Goal: Information Seeking & Learning: Learn about a topic

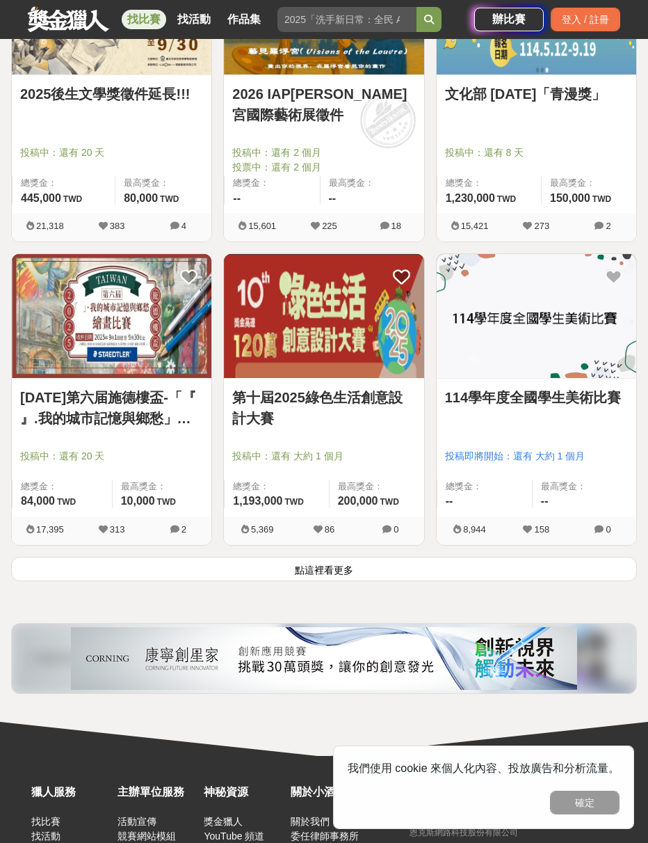
scroll to position [2243, 0]
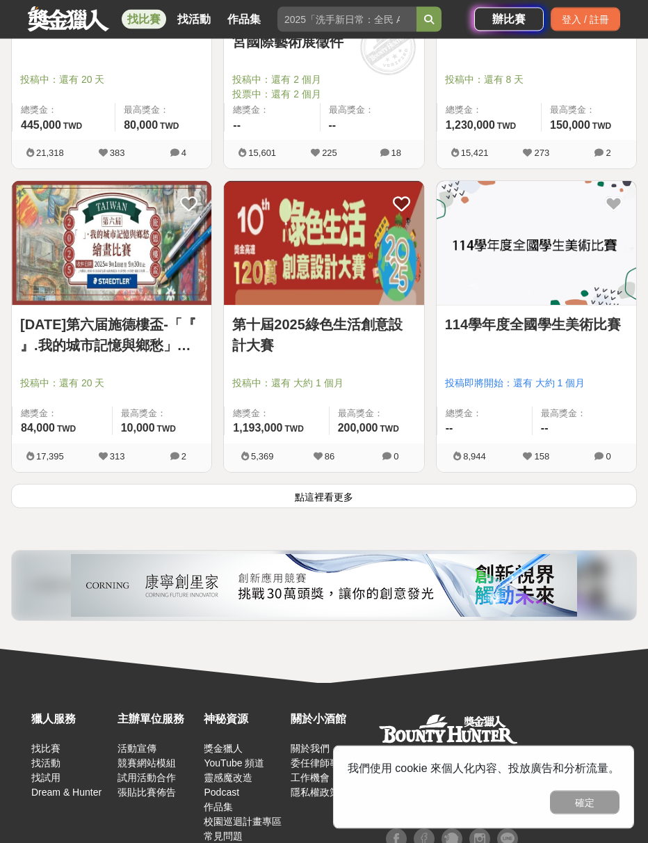
click at [322, 497] on button "點這裡看更多" at bounding box center [324, 496] width 626 height 24
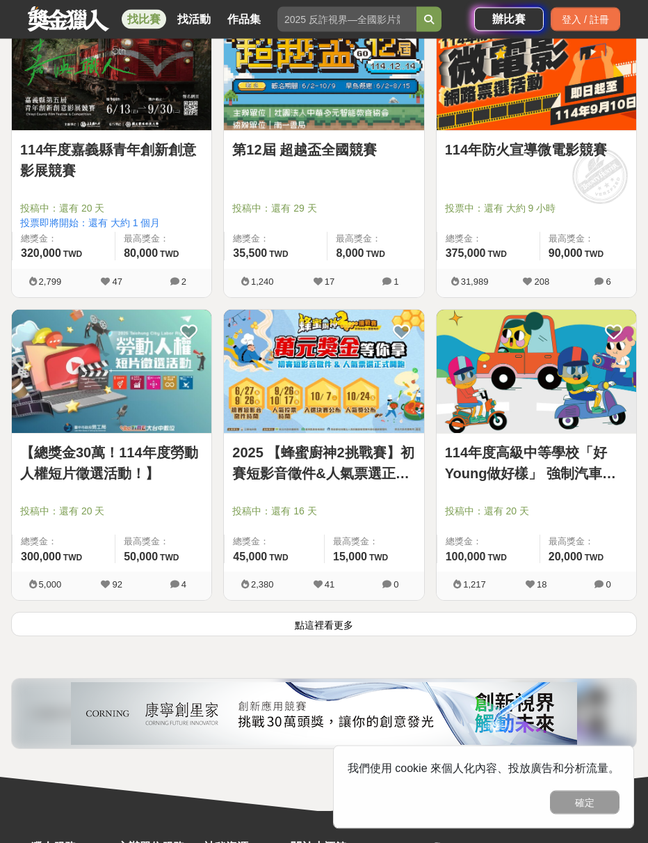
scroll to position [4544, 0]
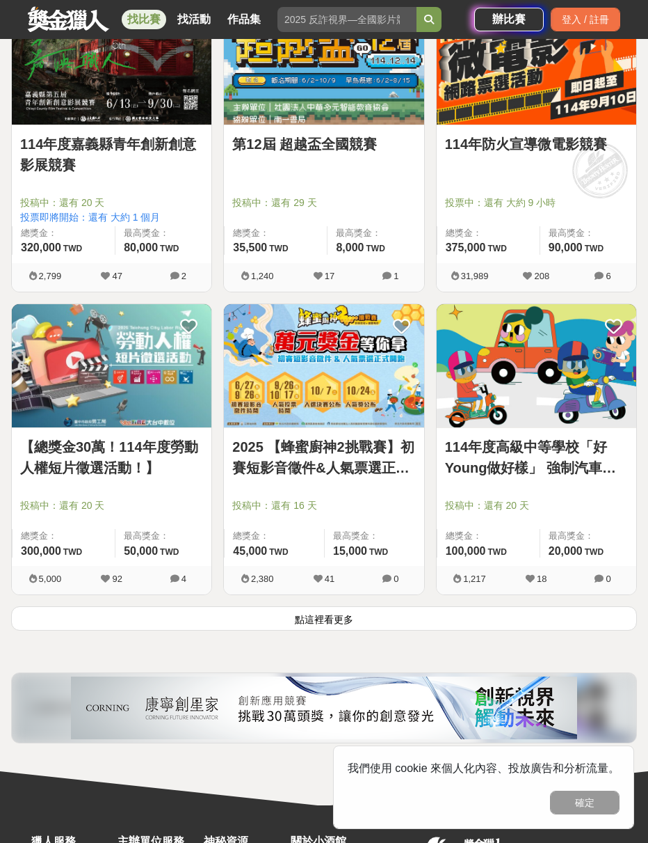
click at [357, 623] on button "點這裡看更多" at bounding box center [324, 618] width 626 height 24
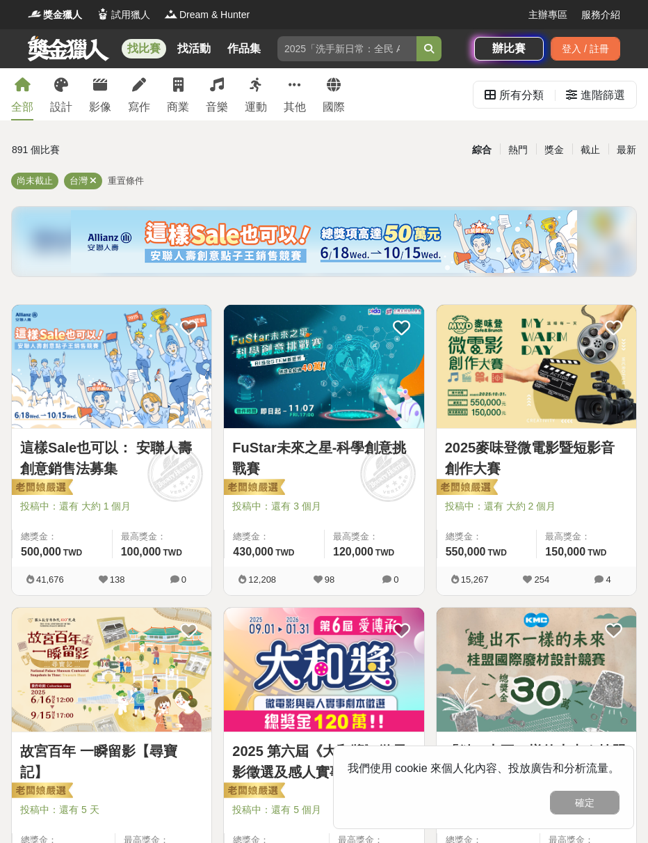
click at [177, 79] on icon at bounding box center [178, 85] width 10 height 14
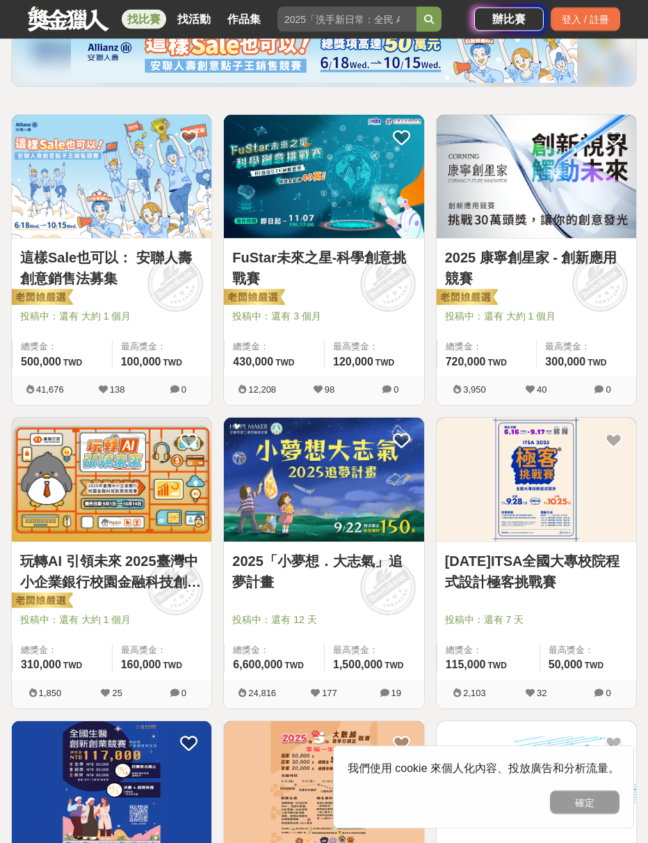
scroll to position [191, 0]
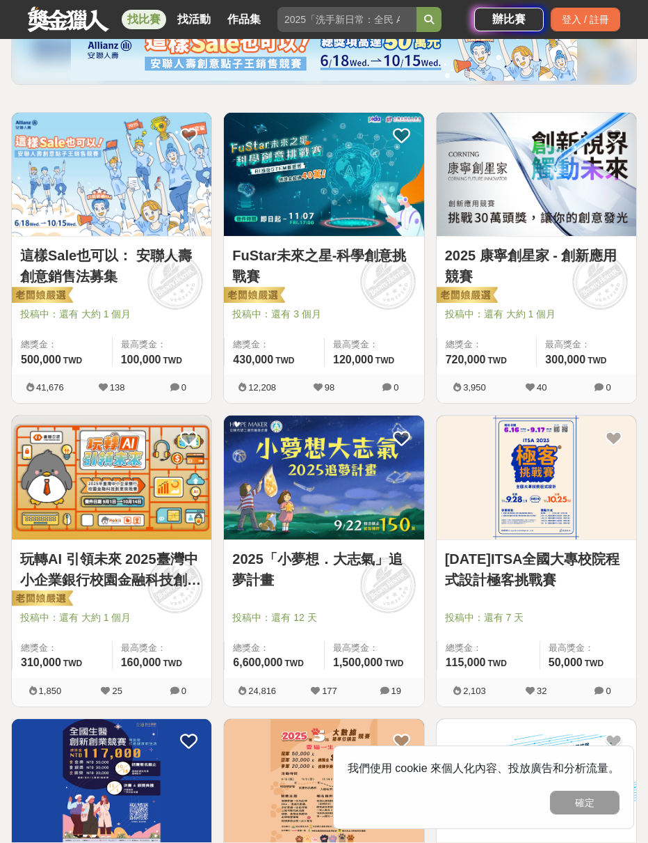
click at [490, 256] on link "2025 康寧創星家 - 創新應用競賽" at bounding box center [536, 266] width 183 height 42
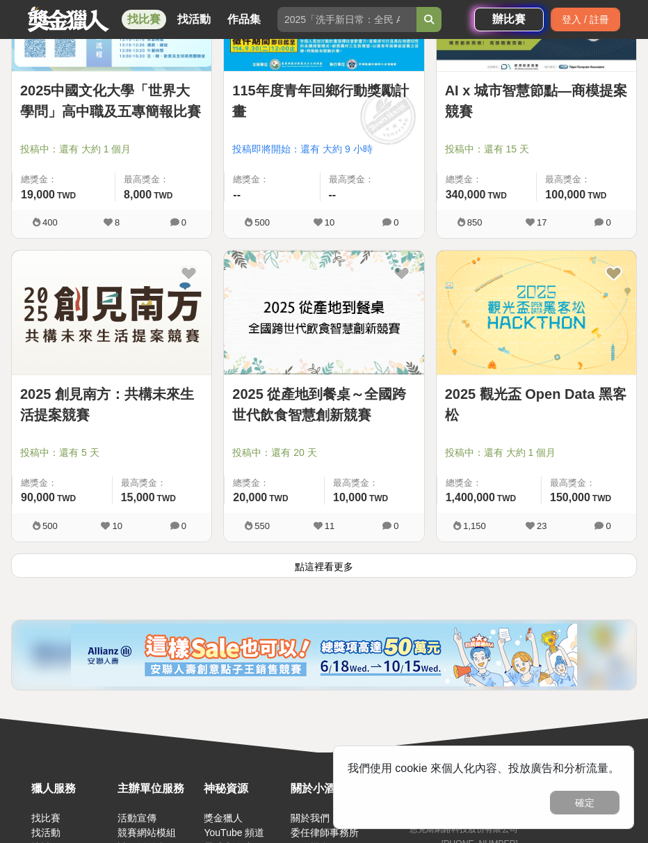
scroll to position [2243, 0]
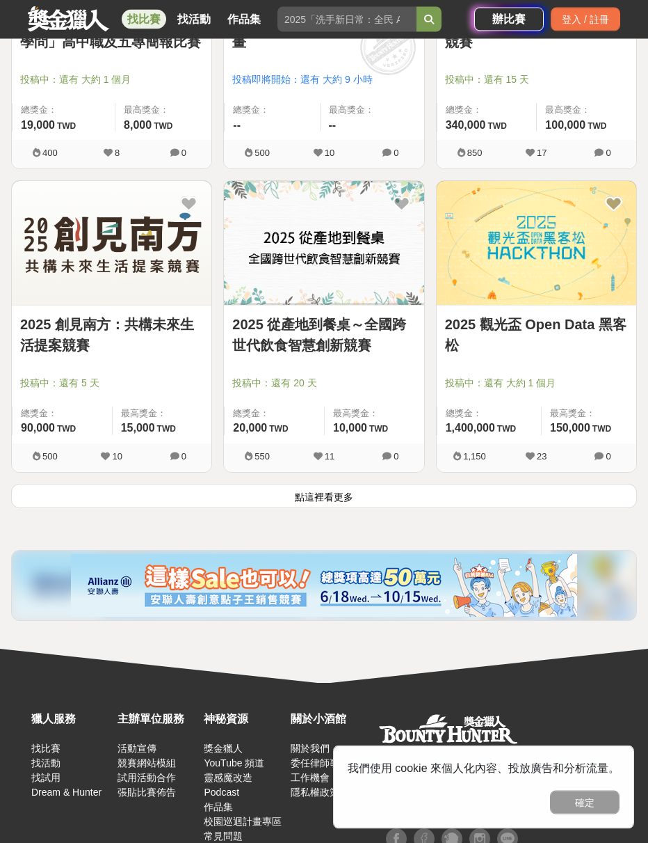
click at [182, 497] on button "點這裡看更多" at bounding box center [324, 496] width 626 height 24
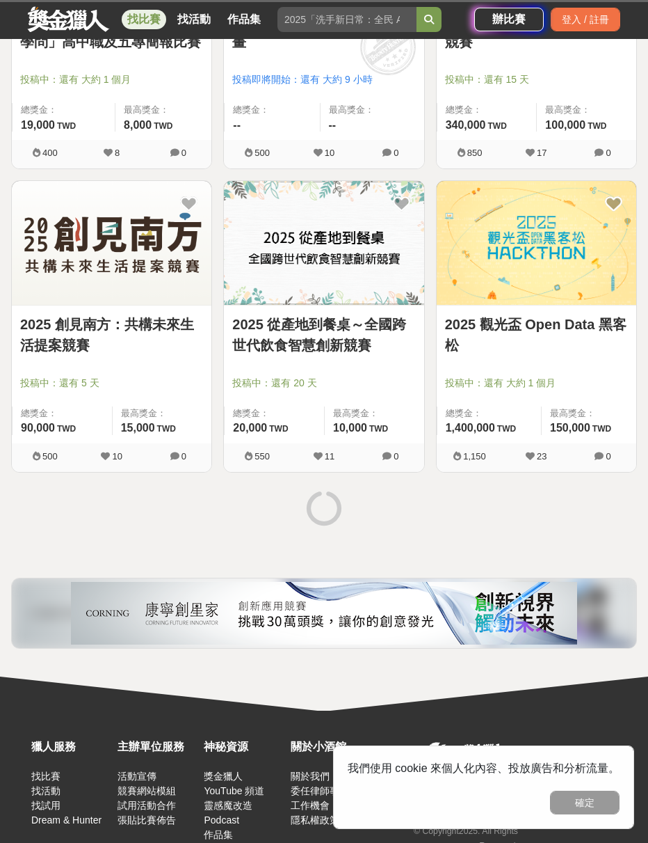
click at [485, 327] on link "2025 觀光盃 Open Data 黑客松" at bounding box center [536, 335] width 183 height 42
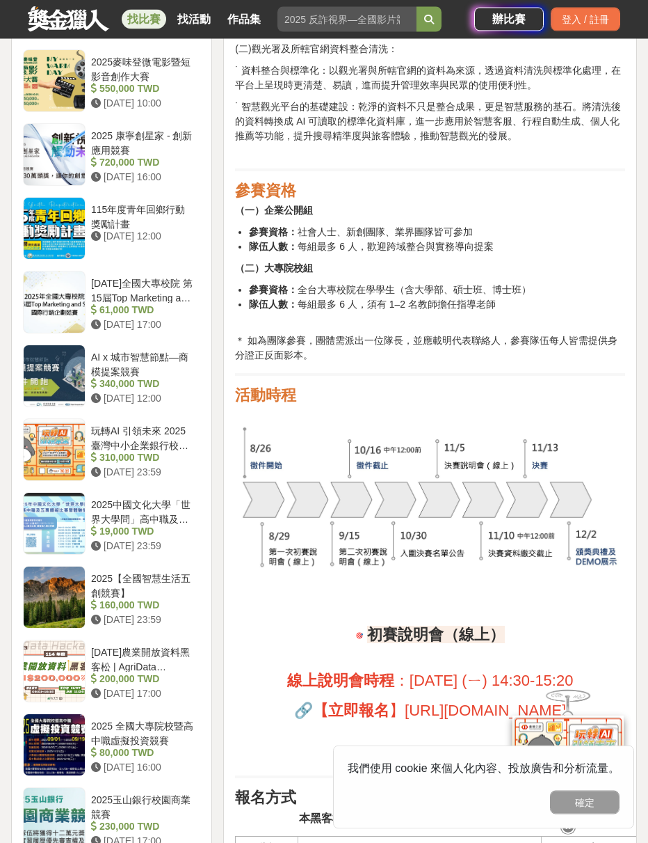
scroll to position [1414, 0]
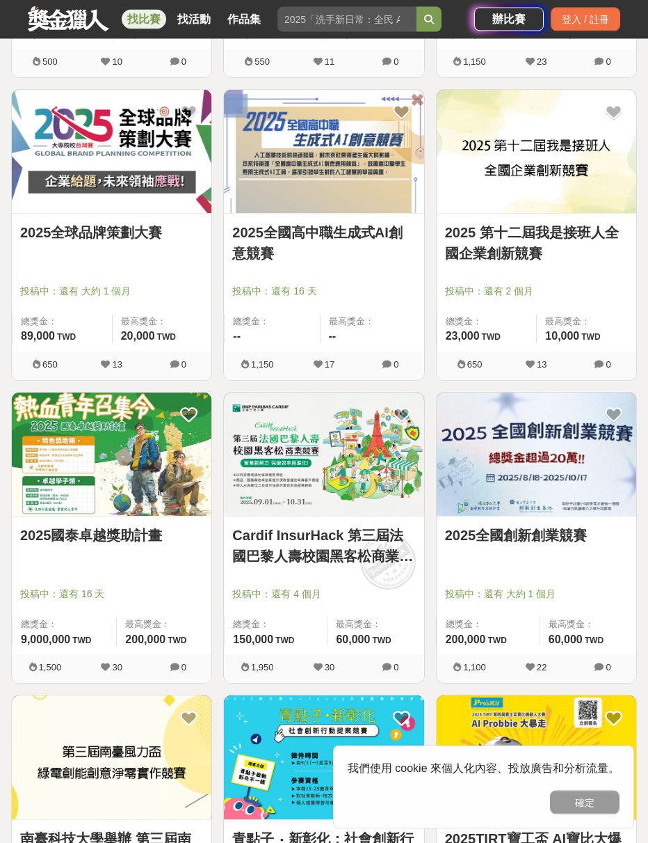
scroll to position [2638, 0]
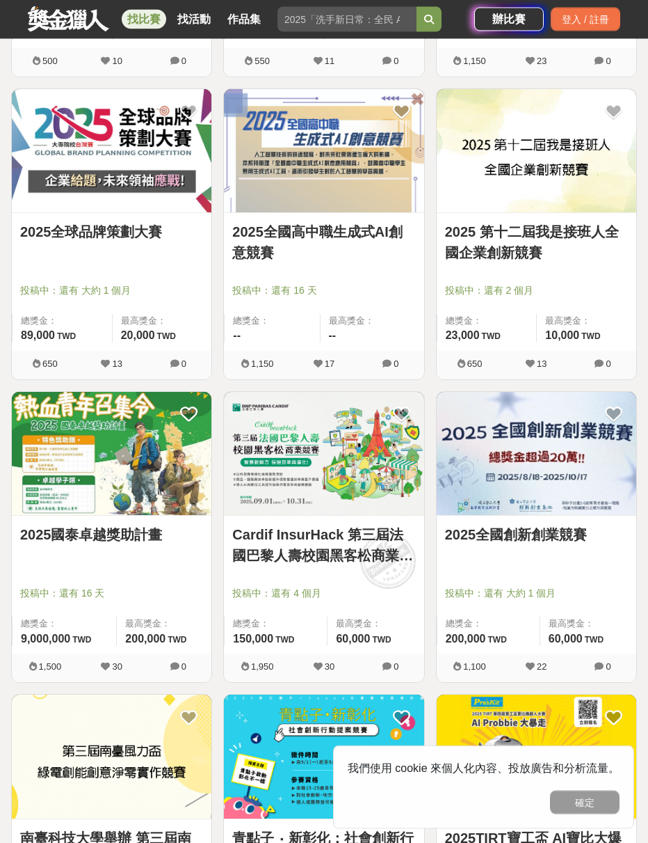
click at [238, 541] on link "Cardif InsurHack 第三屆法國巴黎人壽校園黑客松商業競賽" at bounding box center [323, 546] width 183 height 42
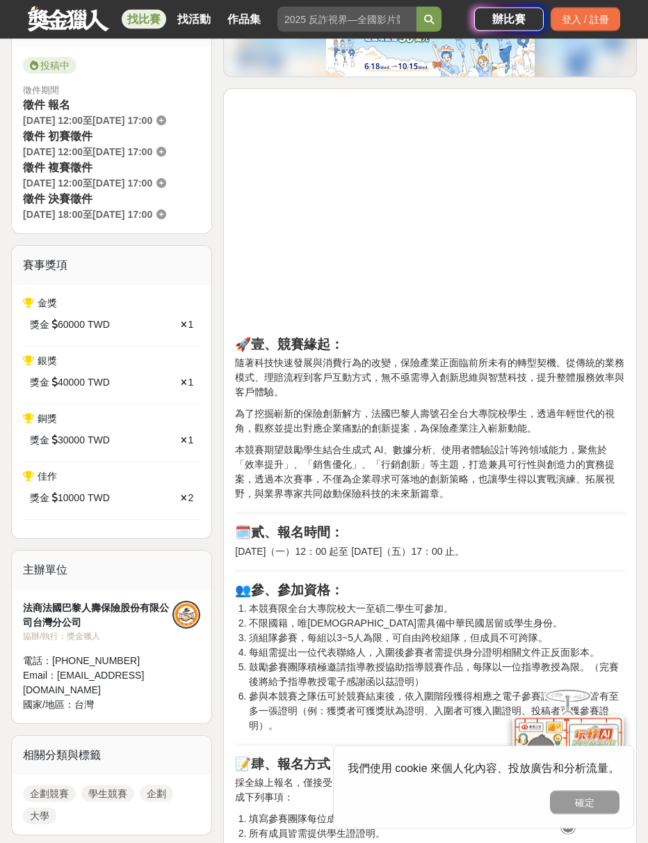
scroll to position [417, 0]
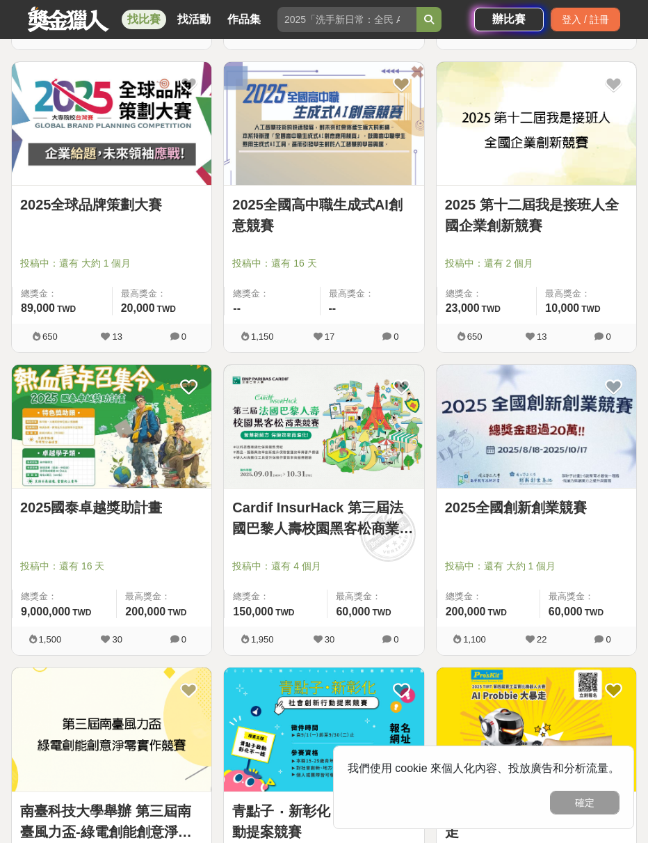
click at [102, 513] on link "2025國泰卓越獎助計畫" at bounding box center [111, 507] width 183 height 21
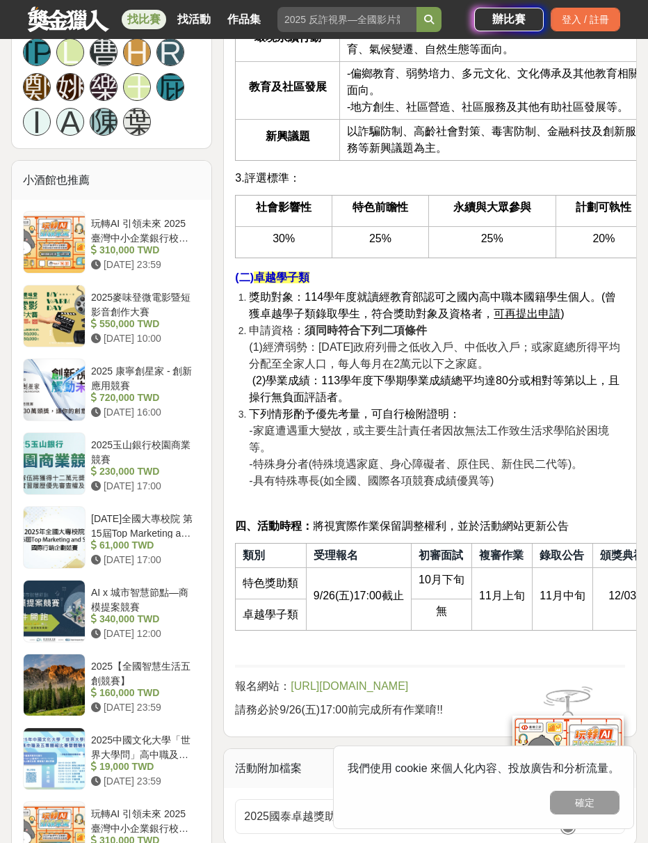
scroll to position [1103, 0]
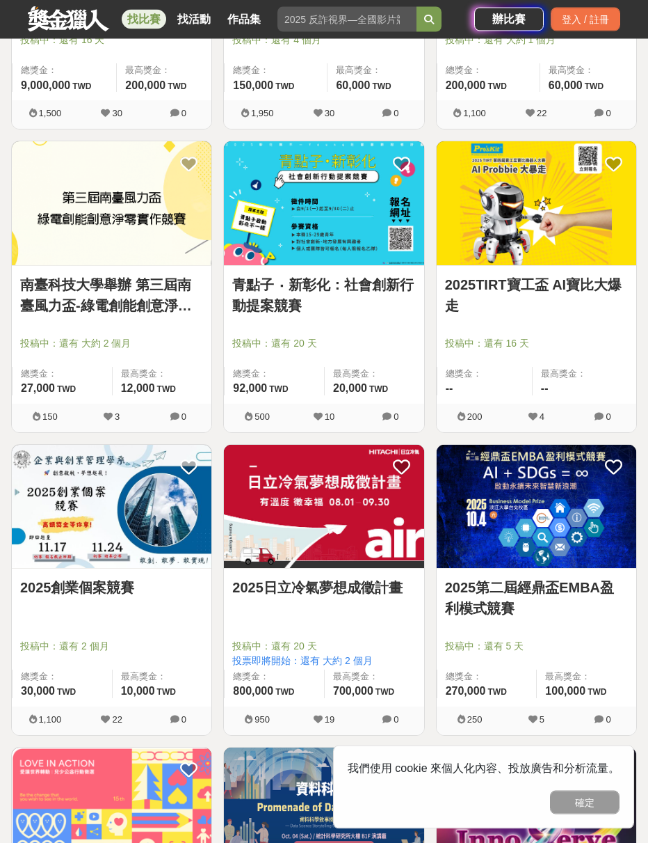
scroll to position [3193, 0]
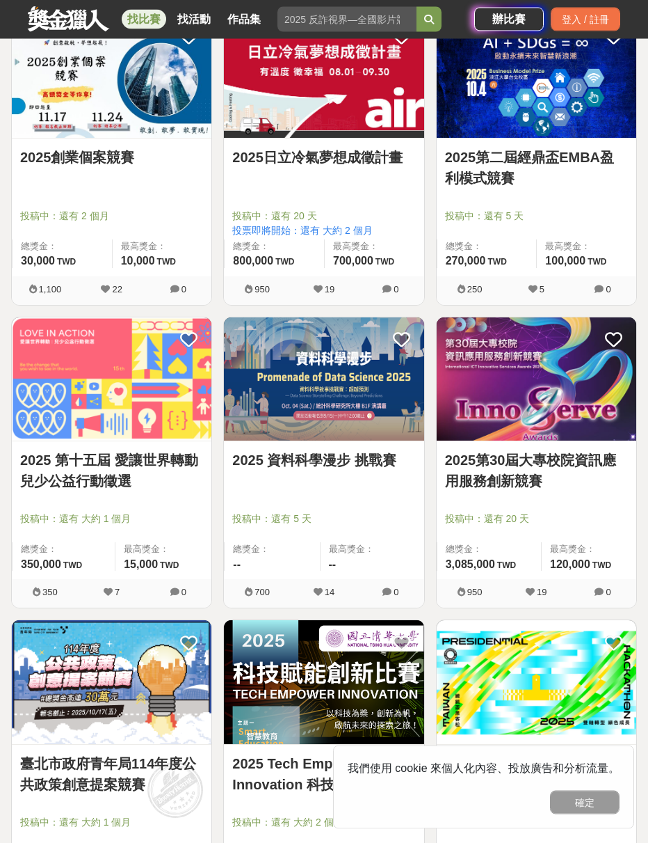
click at [45, 159] on link "2025創業個案競賽" at bounding box center [111, 157] width 183 height 21
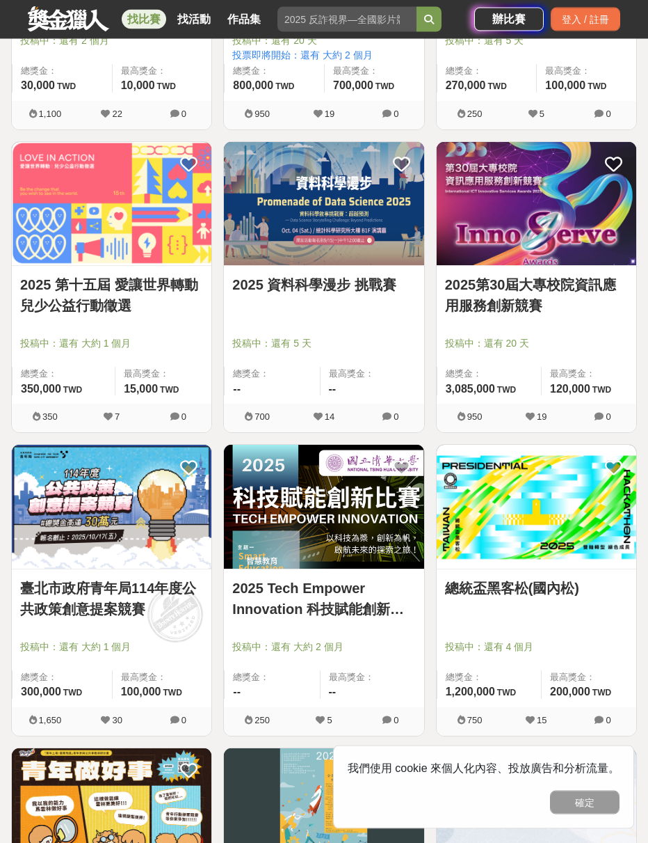
scroll to position [3794, 0]
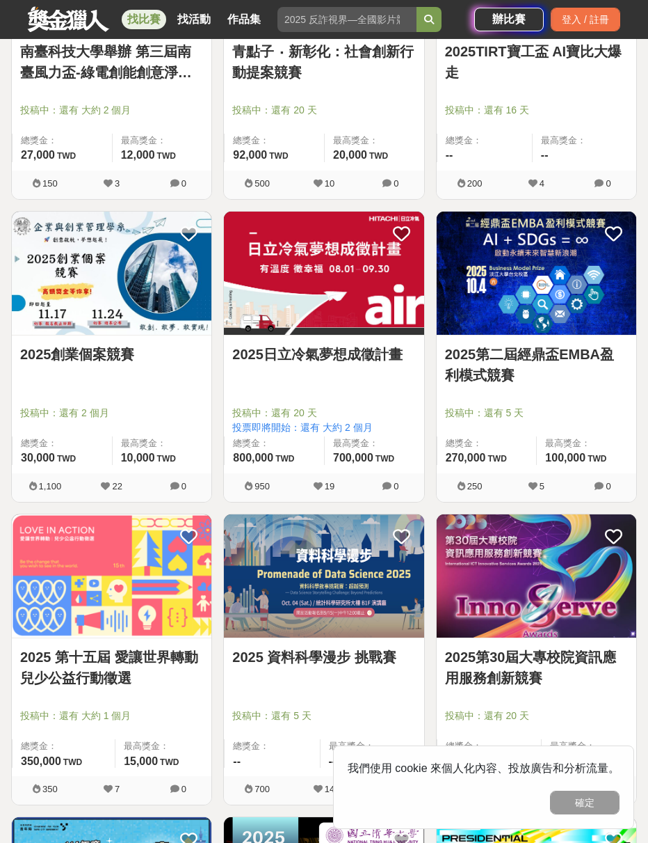
click at [383, 364] on link "2025日立冷氣夢想成徵計畫" at bounding box center [323, 354] width 183 height 21
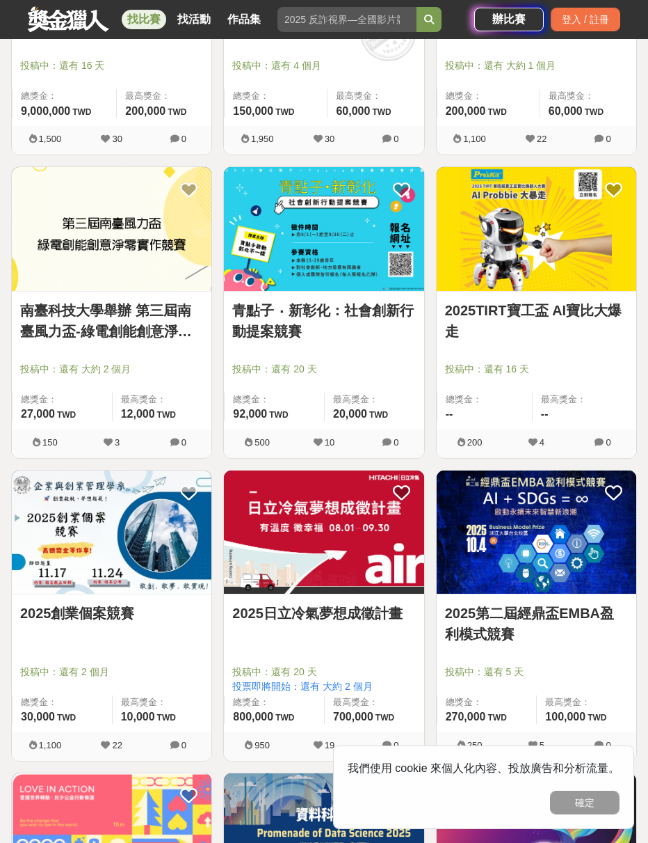
scroll to position [3154, 0]
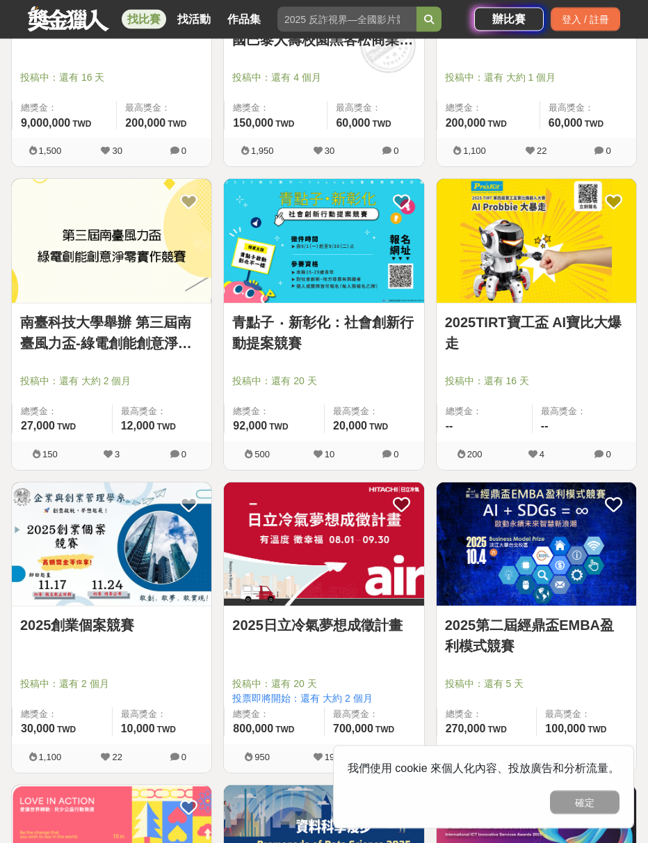
click at [400, 321] on link "青點子 ‧ 新彰化：社會創新行動提案競賽" at bounding box center [323, 333] width 183 height 42
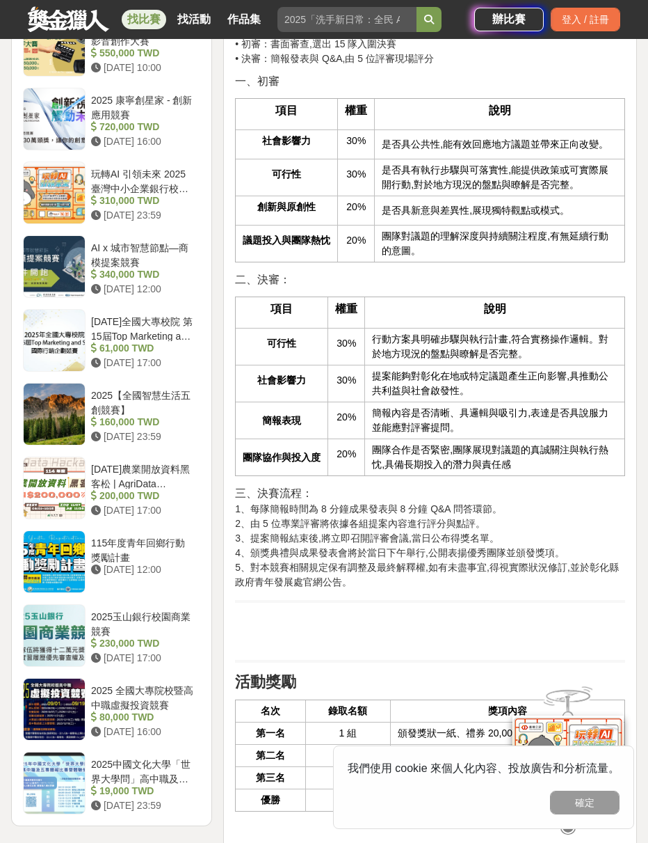
scroll to position [1371, 0]
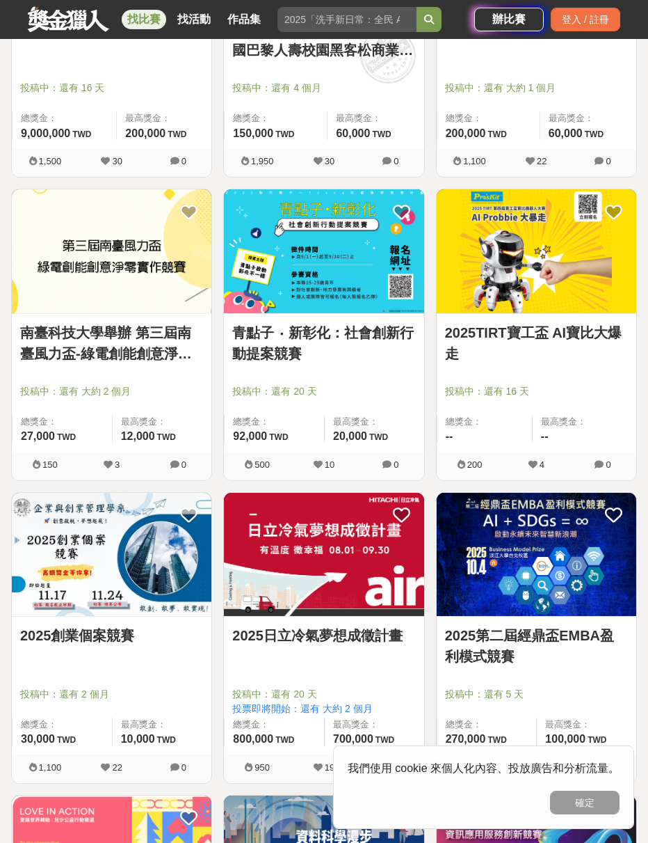
scroll to position [3143, 0]
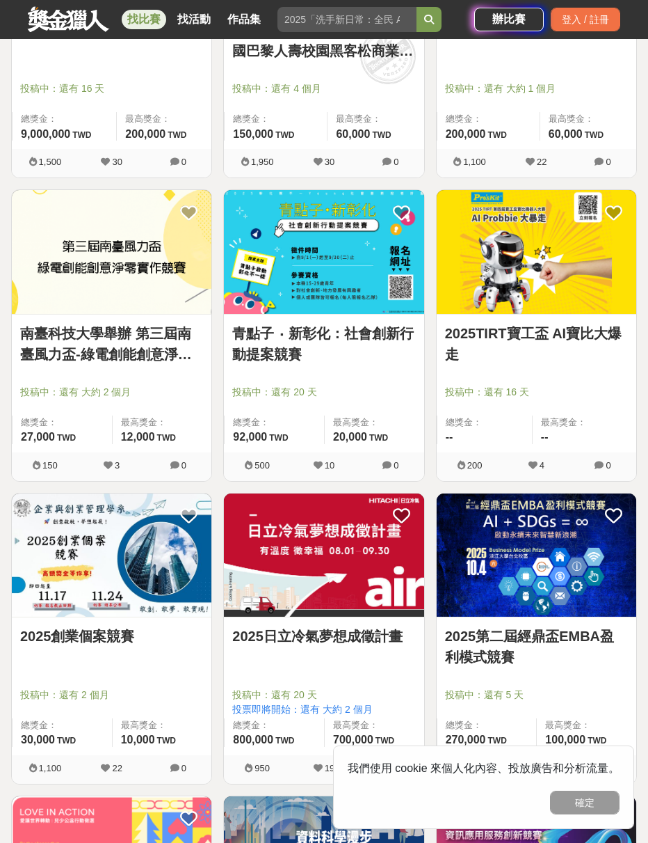
click at [296, 372] on div at bounding box center [327, 372] width 191 height 17
click at [362, 218] on img at bounding box center [324, 251] width 200 height 123
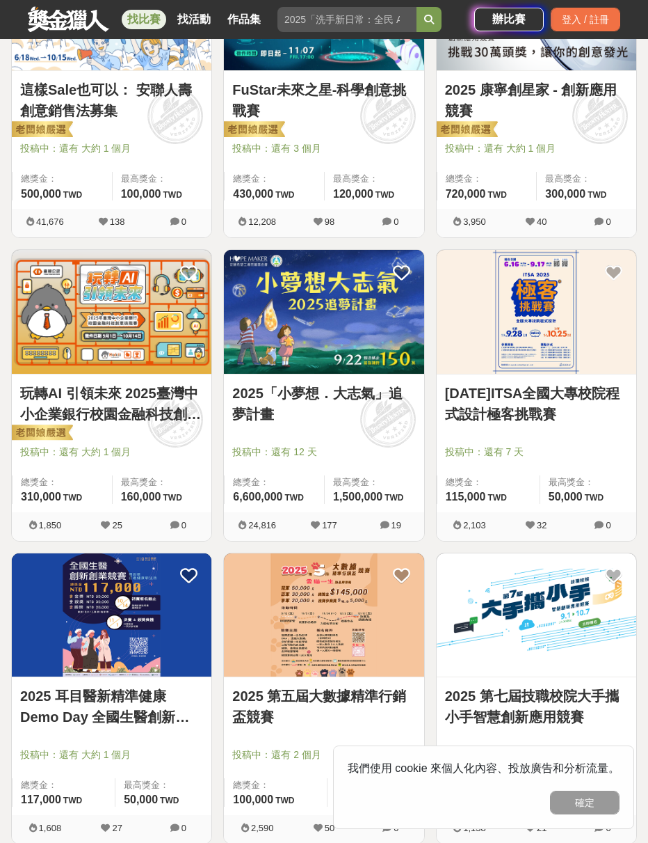
scroll to position [201, 0]
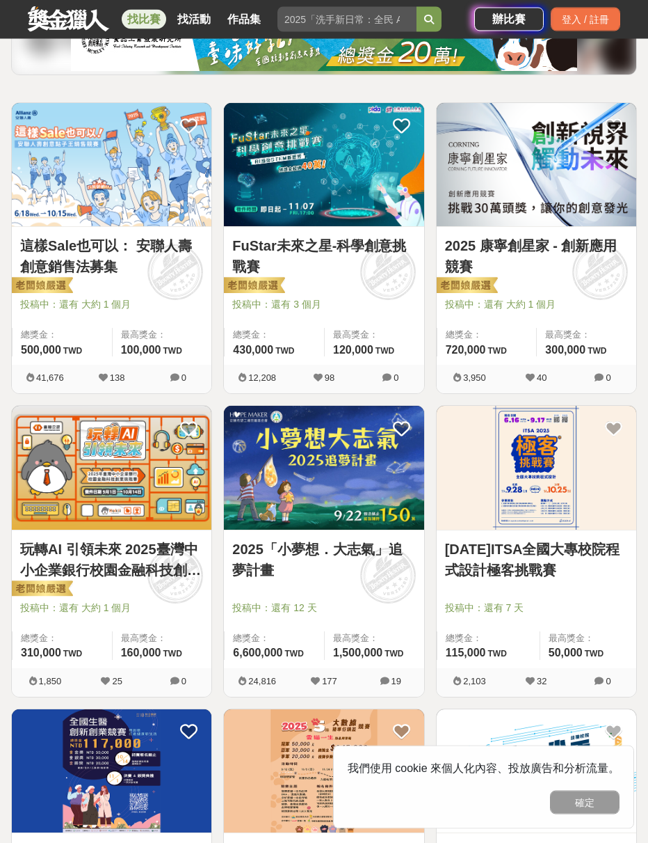
click at [253, 559] on link "2025「小夢想．大志氣」追夢計畫" at bounding box center [323, 560] width 183 height 42
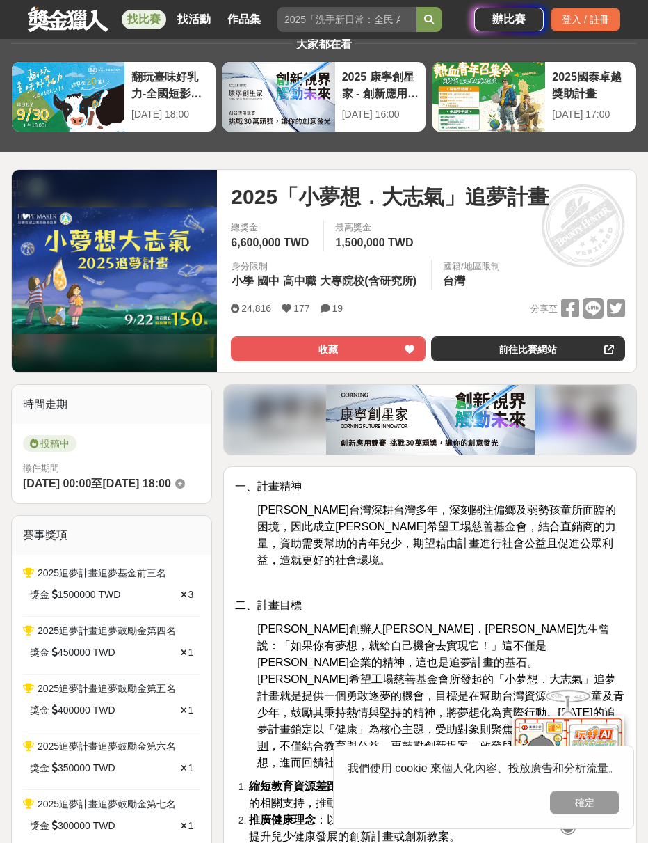
scroll to position [42, 0]
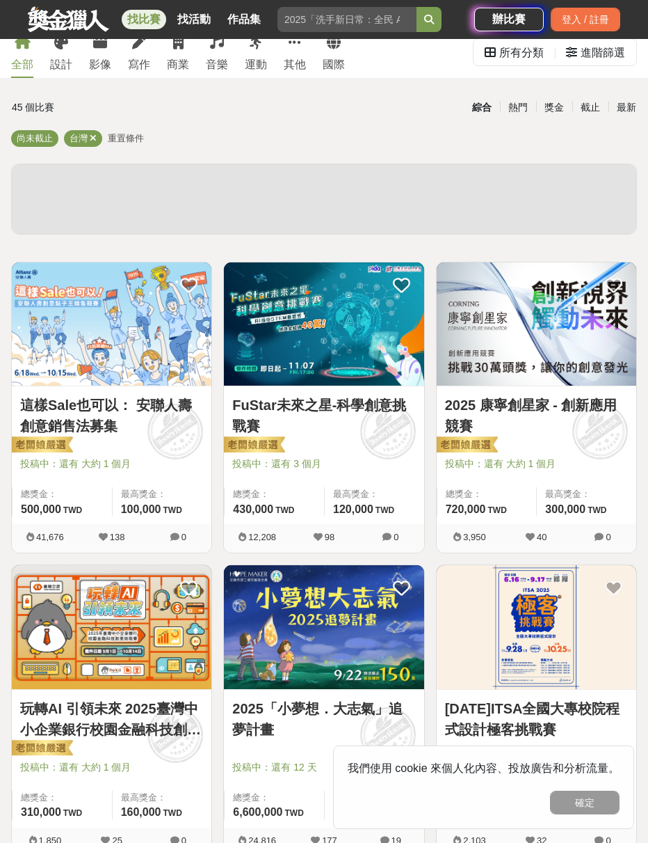
scroll to position [202, 0]
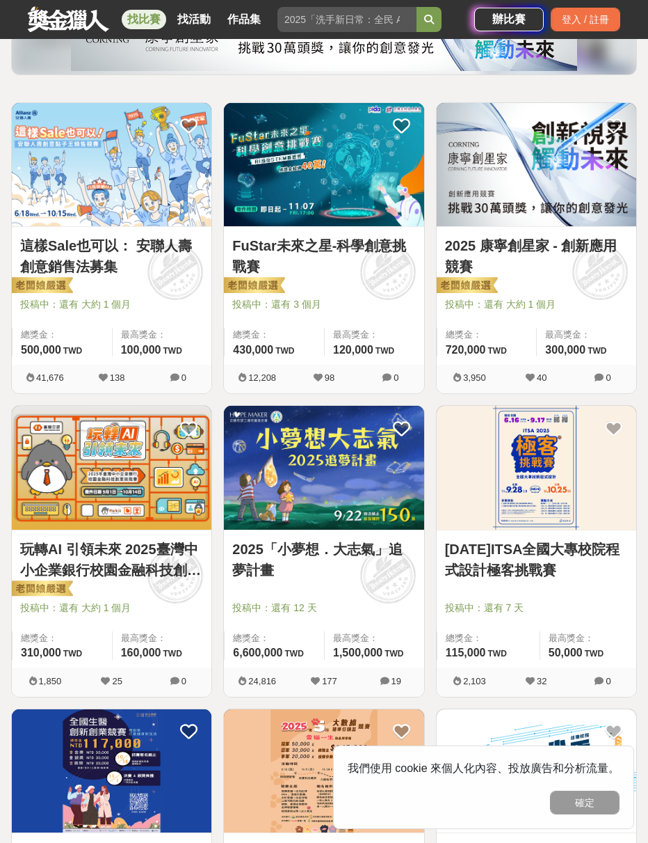
click at [246, 248] on link "FuStar未來之星-科學創意挑戰賽" at bounding box center [323, 256] width 183 height 42
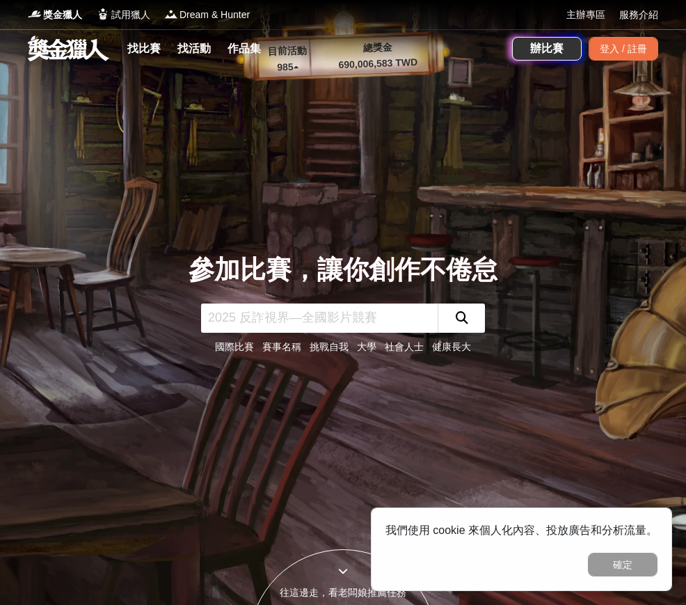
click at [146, 47] on link "找比賽" at bounding box center [144, 48] width 45 height 19
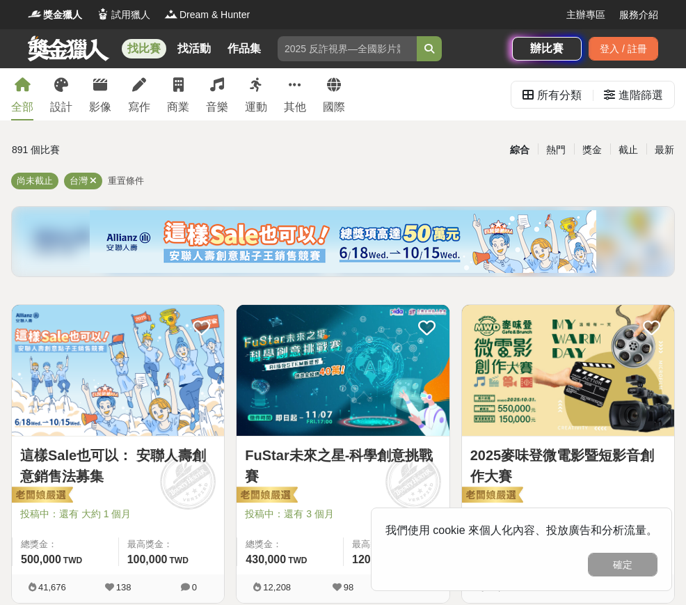
click at [564, 93] on div "所有分類" at bounding box center [559, 95] width 45 height 28
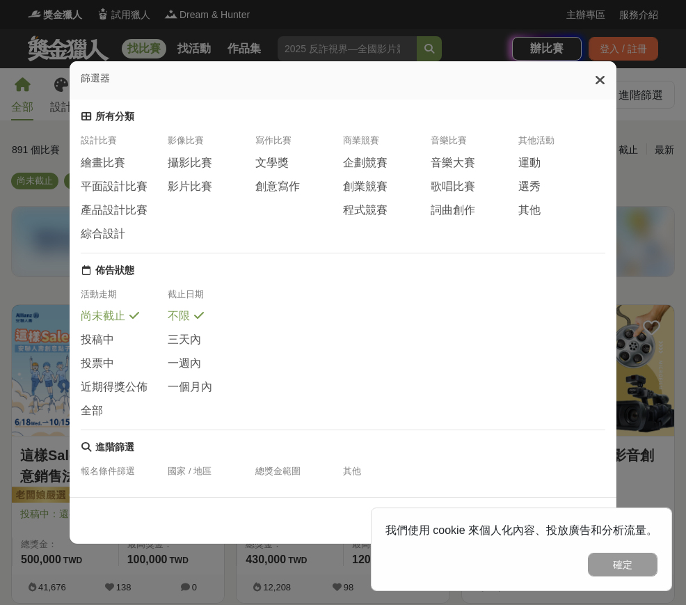
click at [376, 156] on span "企劃競賽" at bounding box center [365, 163] width 45 height 15
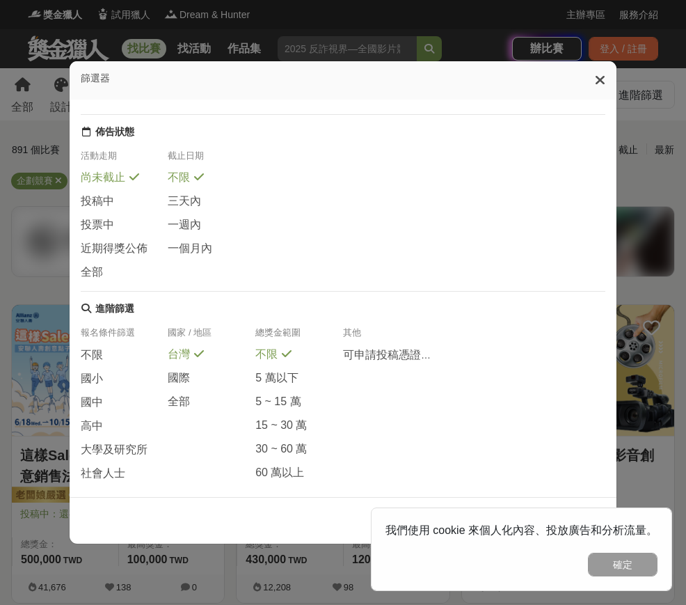
scroll to position [138, 0]
click at [622, 557] on button "確定" at bounding box center [623, 564] width 70 height 24
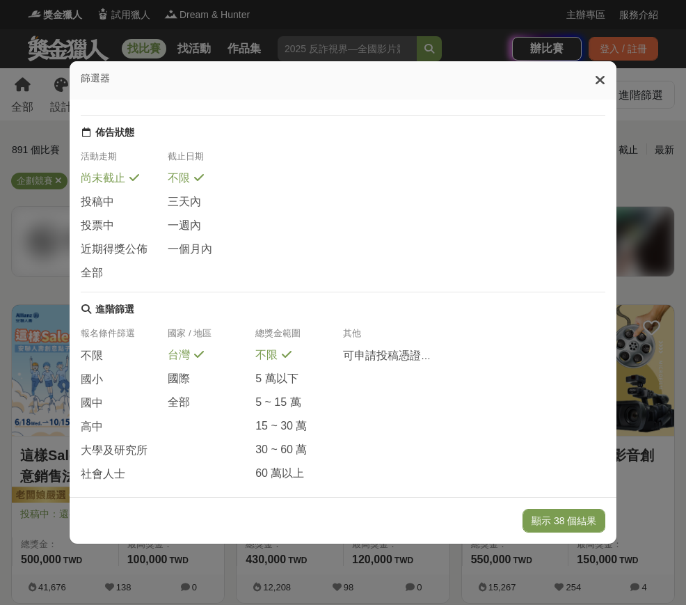
click at [552, 532] on button "顯示 38 個結果" at bounding box center [563, 521] width 83 height 24
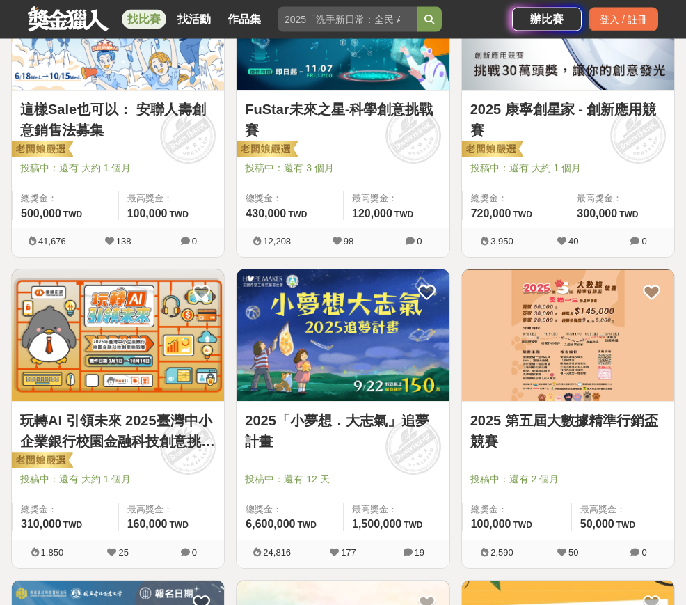
scroll to position [349, 0]
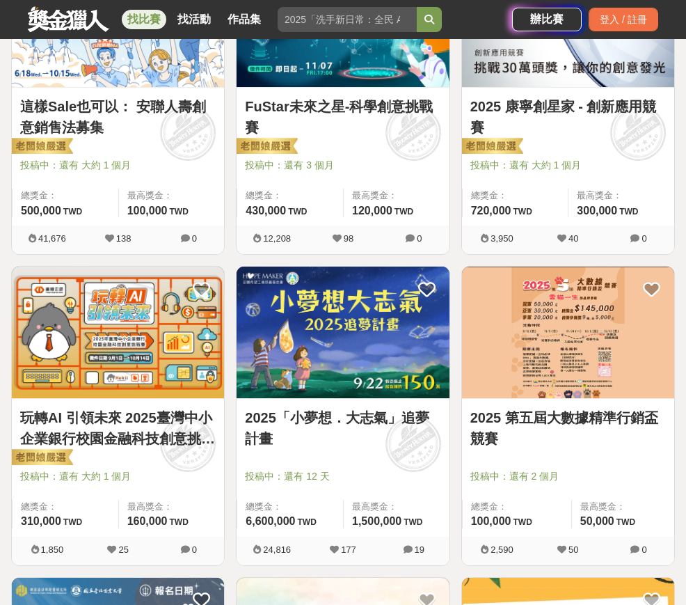
click at [500, 433] on link "2025 第五屆大數據精準行銷盃競賽" at bounding box center [568, 428] width 196 height 42
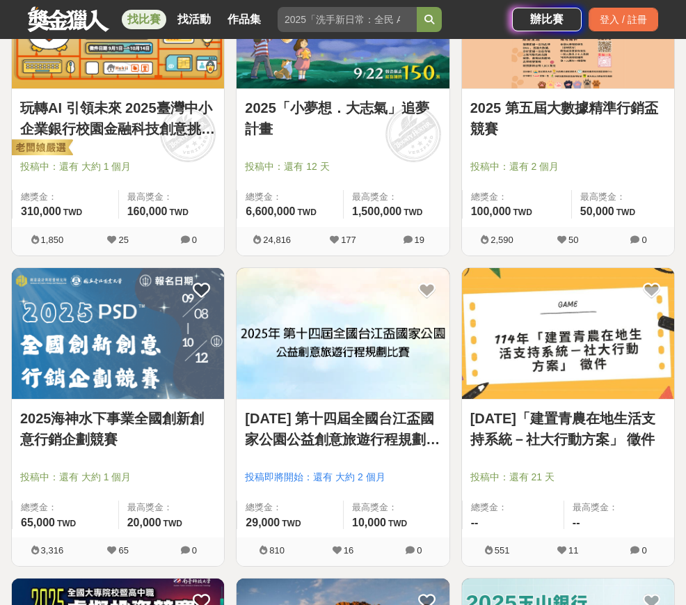
scroll to position [660, 0]
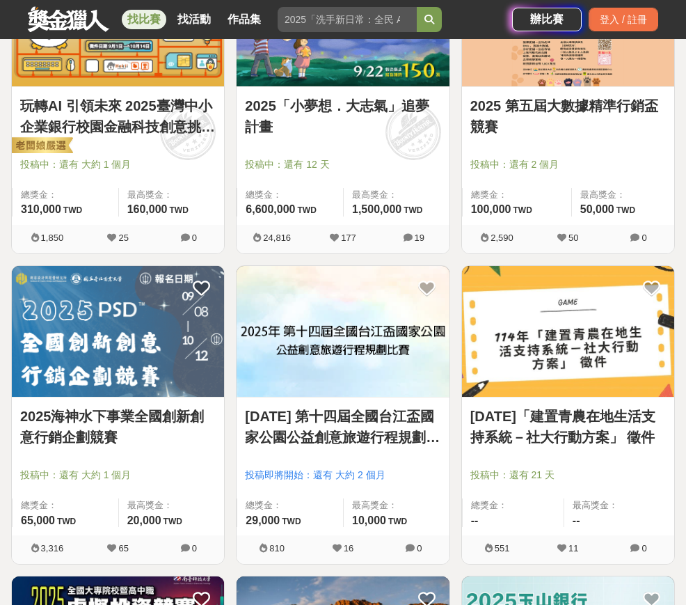
click at [401, 419] on link "[DATE] 第十四屆全國台江盃國家公園公益創意旅遊行程規劃比賽" at bounding box center [343, 427] width 196 height 42
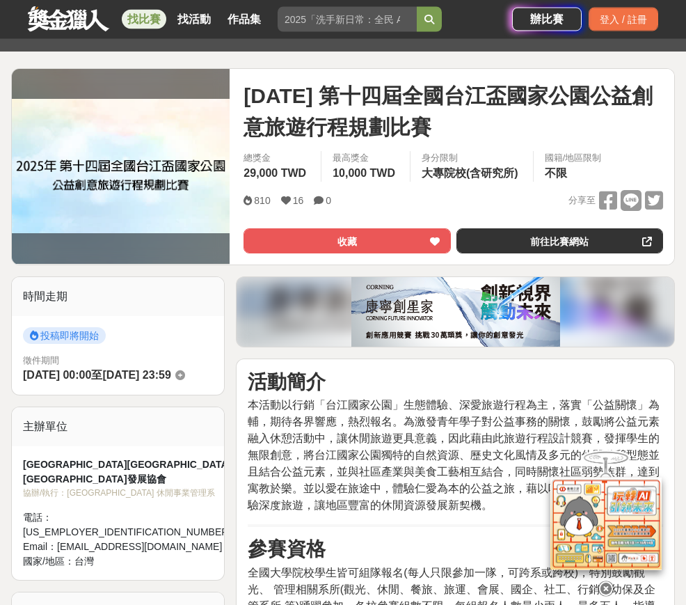
scroll to position [138, 0]
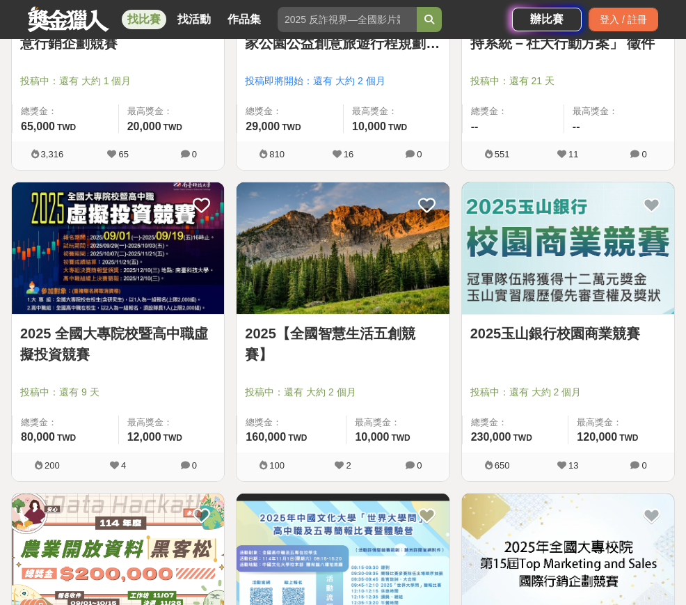
scroll to position [1061, 0]
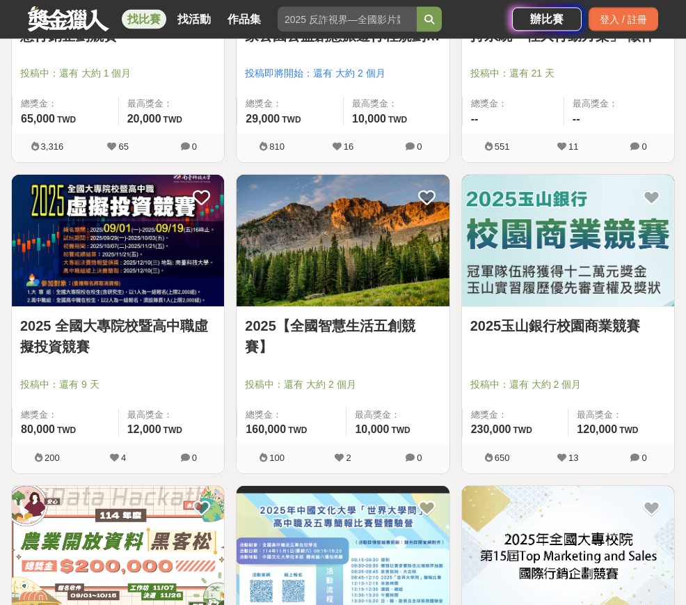
click at [392, 327] on link "2025【全國智慧生活五創競賽】" at bounding box center [343, 337] width 196 height 42
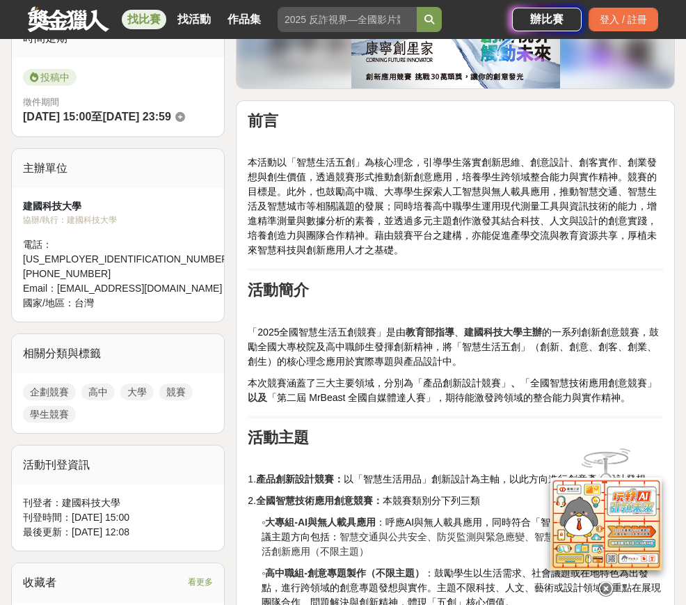
scroll to position [350, 0]
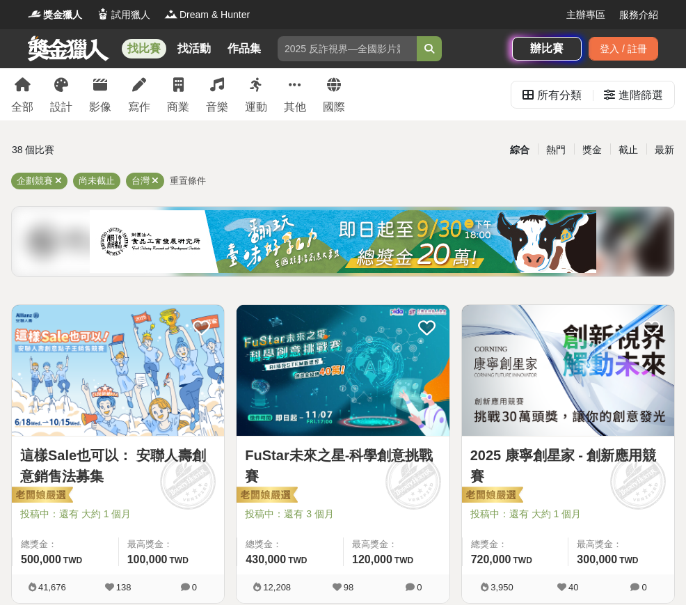
click at [617, 93] on div "進階篩選" at bounding box center [633, 95] width 59 height 28
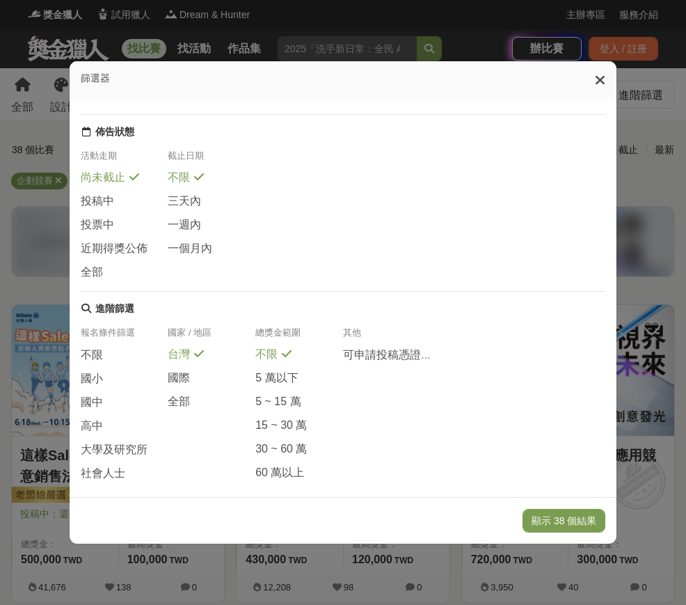
scroll to position [138, 0]
click at [184, 401] on span "全部" at bounding box center [179, 402] width 22 height 15
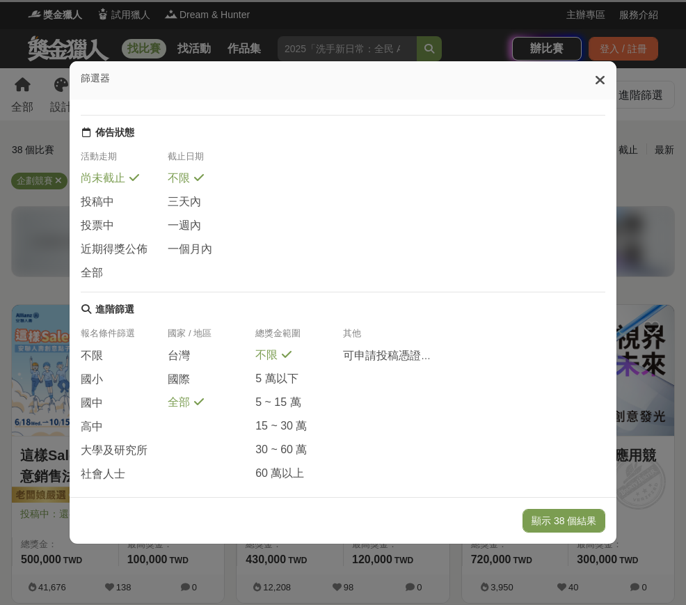
click at [548, 532] on button "顯示 38 個結果" at bounding box center [563, 521] width 83 height 24
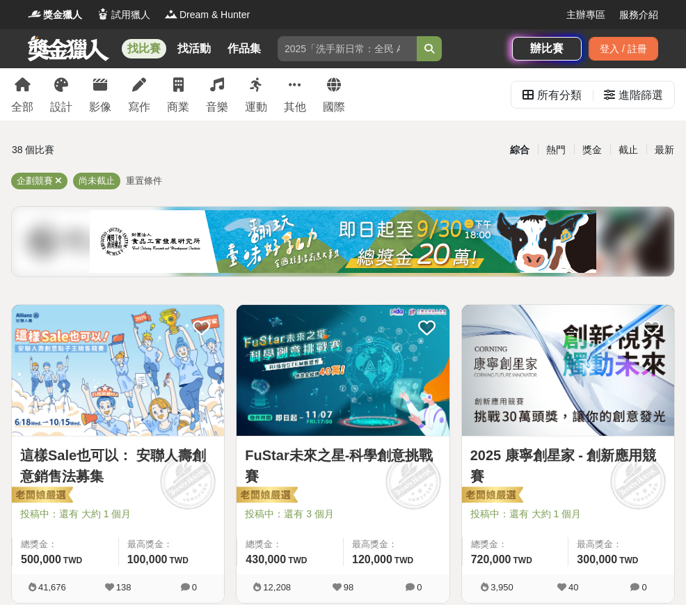
click at [664, 147] on div "最新" at bounding box center [664, 150] width 36 height 24
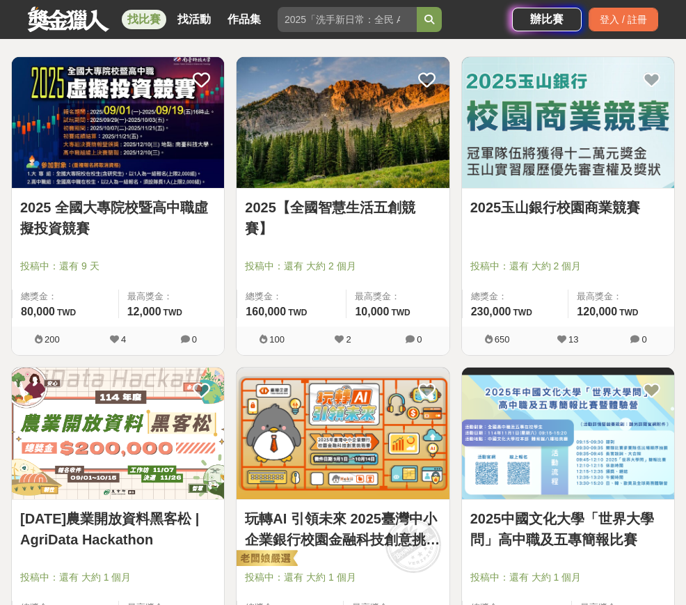
scroll to position [249, 0]
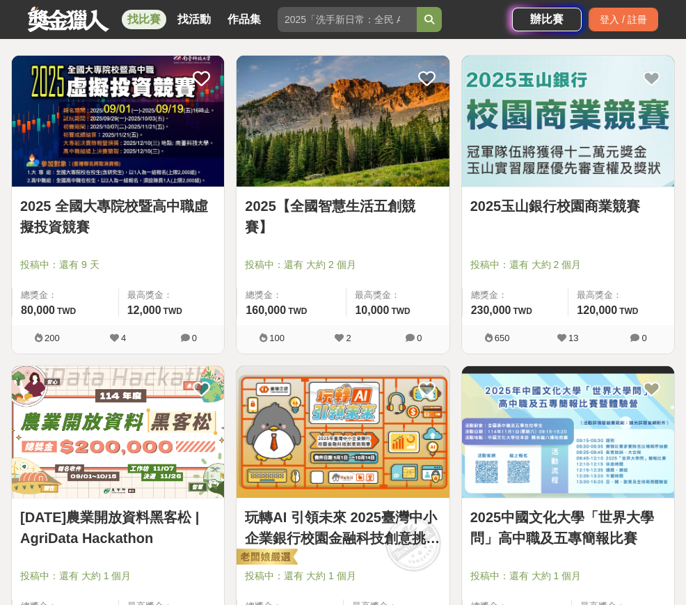
click at [619, 536] on link "2025中國文化大學「世界大學問」高中職及五專簡報比賽" at bounding box center [568, 527] width 196 height 42
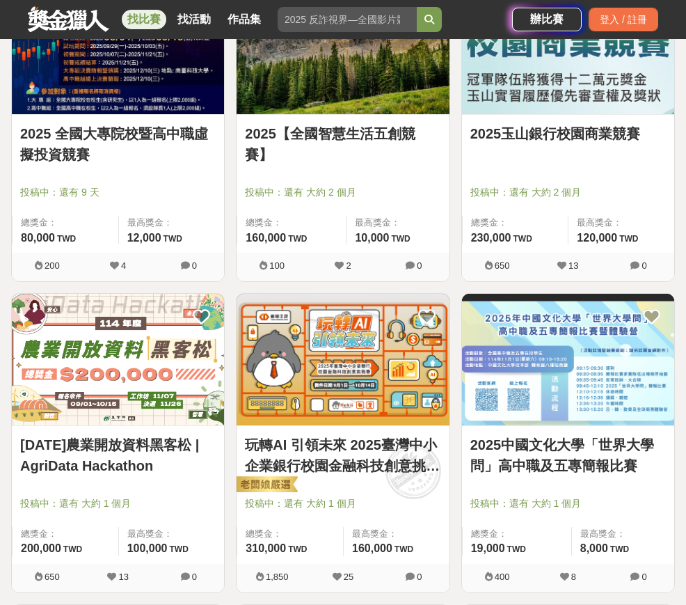
scroll to position [329, 0]
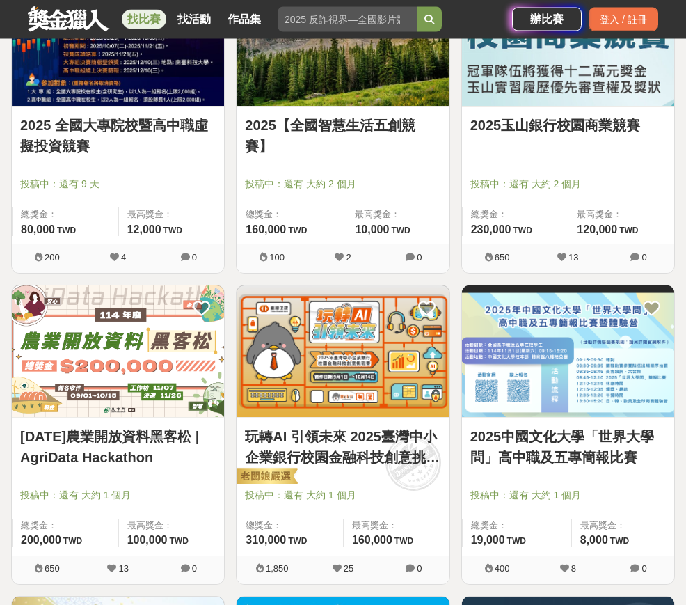
click at [412, 457] on link "玩轉AI 引領未來 2025臺灣中小企業銀行校園金融科技創意挑戰賽" at bounding box center [343, 447] width 196 height 42
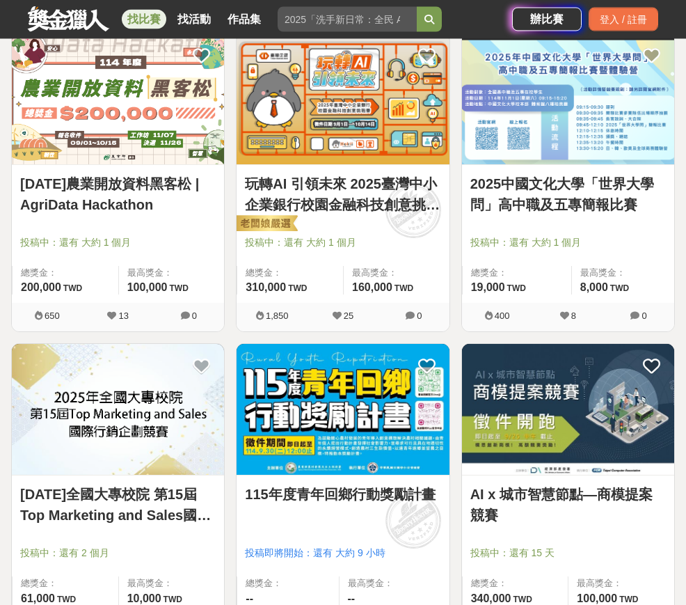
scroll to position [588, 0]
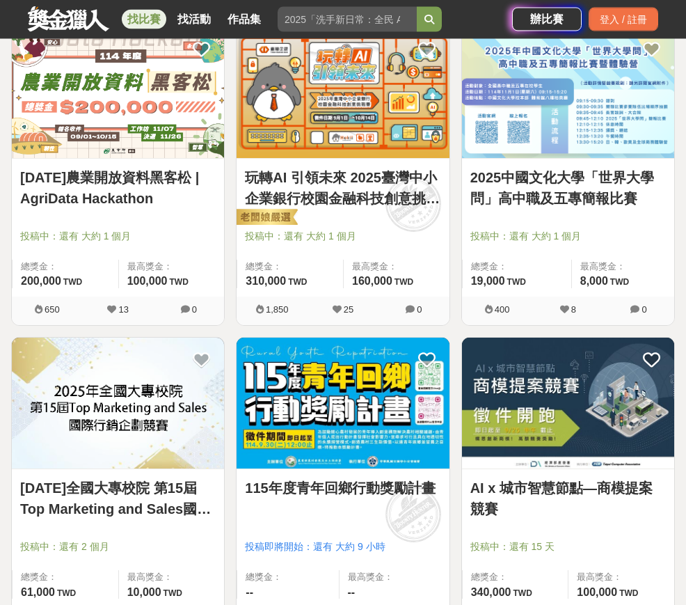
click at [407, 493] on link "115年度青年回鄉行動獎勵計畫" at bounding box center [343, 488] width 196 height 21
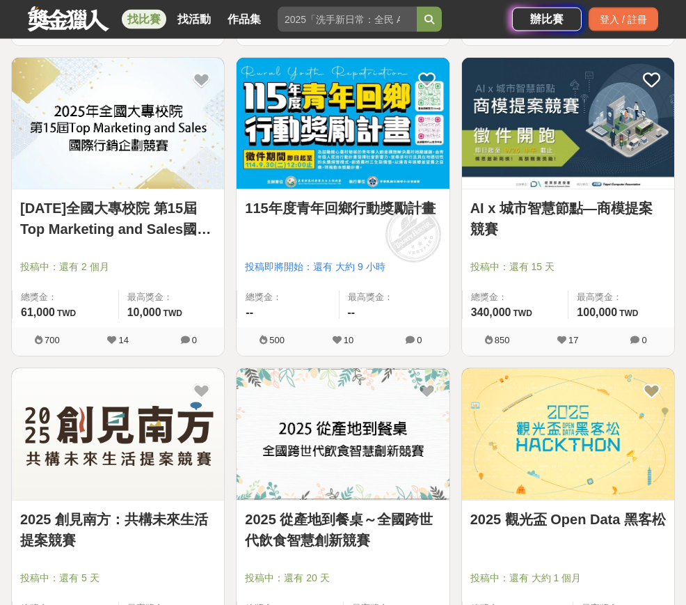
scroll to position [868, 0]
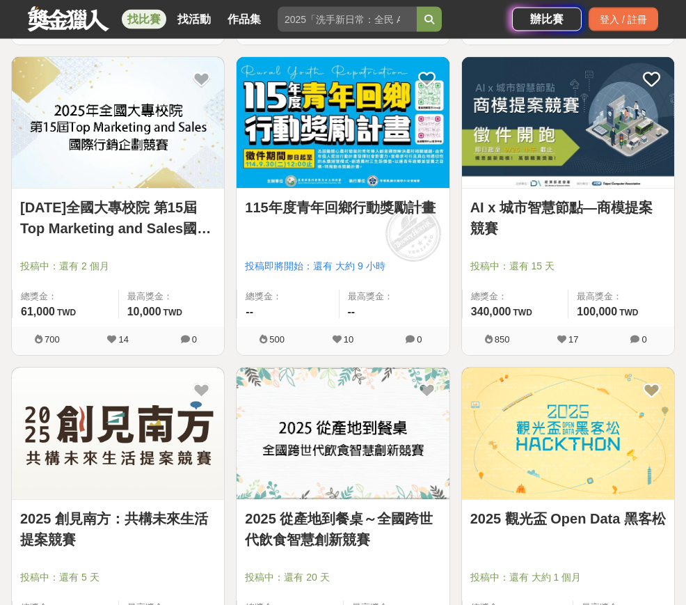
click at [195, 520] on link "2025 創見南方：共構未來生活提案競賽" at bounding box center [118, 530] width 196 height 42
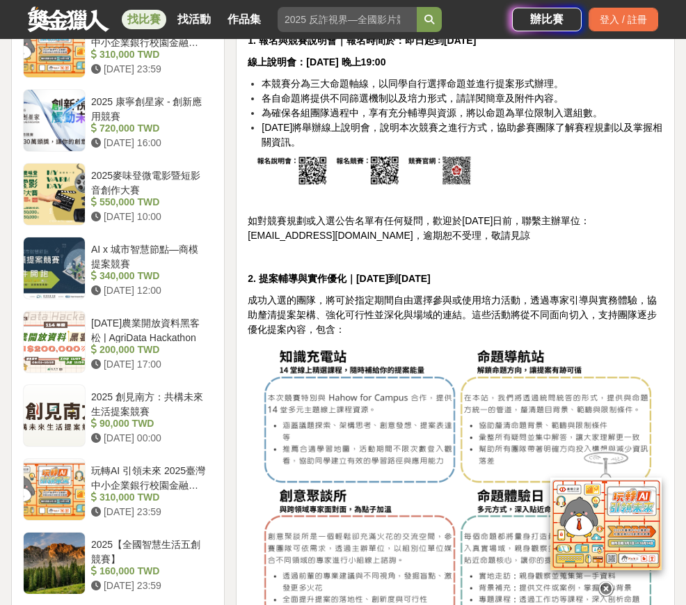
scroll to position [1233, 0]
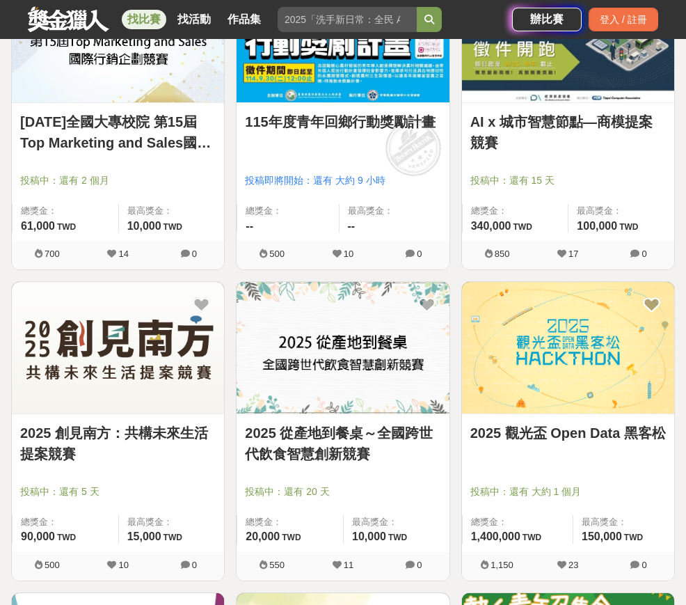
scroll to position [956, 0]
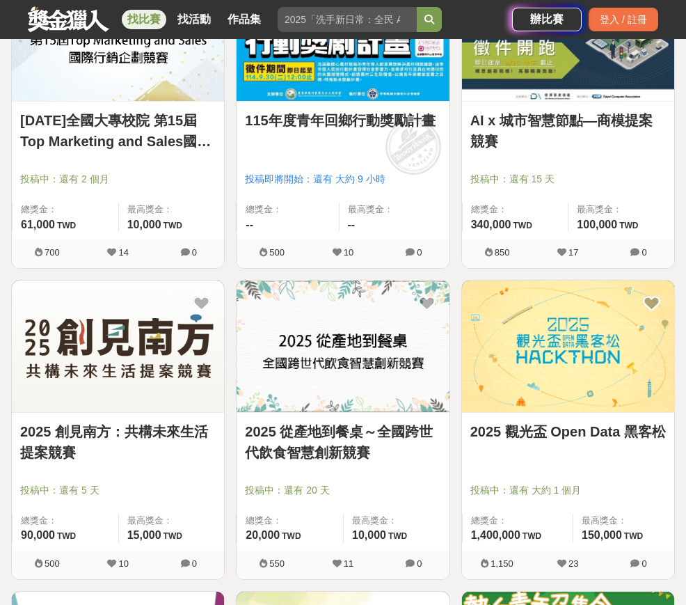
click at [609, 432] on link "2025 觀光盃 Open Data 黑客松" at bounding box center [568, 431] width 196 height 21
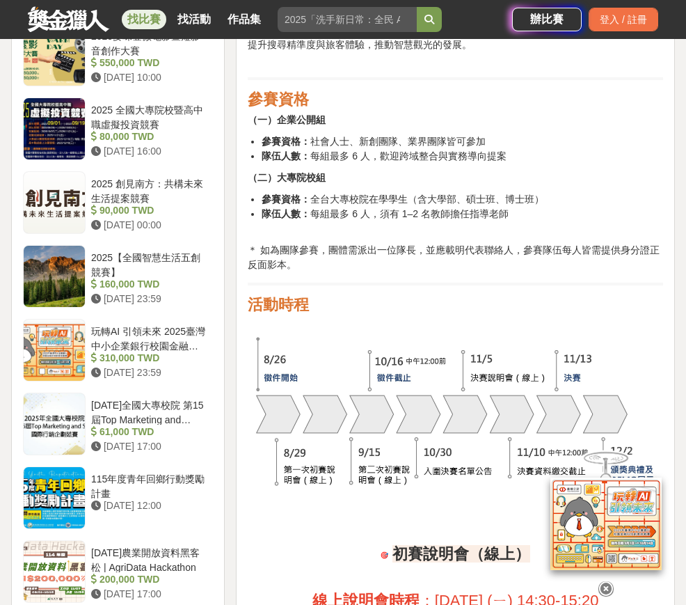
scroll to position [1503, 0]
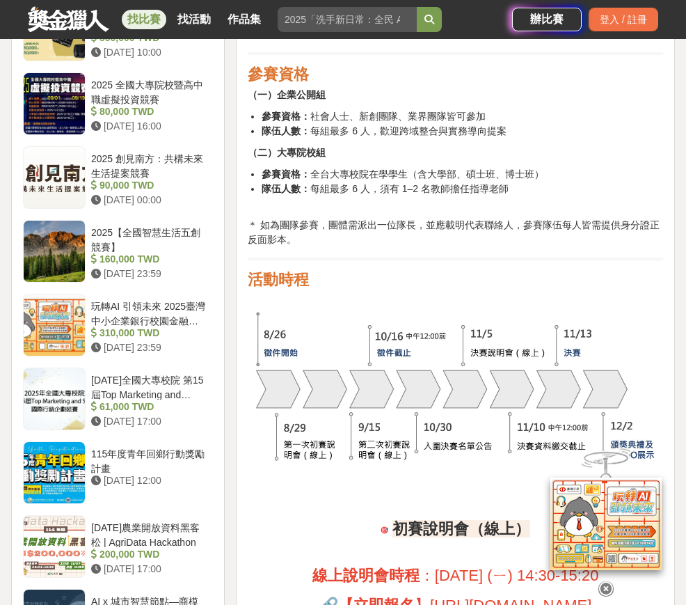
click at [173, 377] on div "[DATE]全國大專校院 第15屆Top Marketing and Sales國際行銷企劃競賽" at bounding box center [149, 386] width 116 height 26
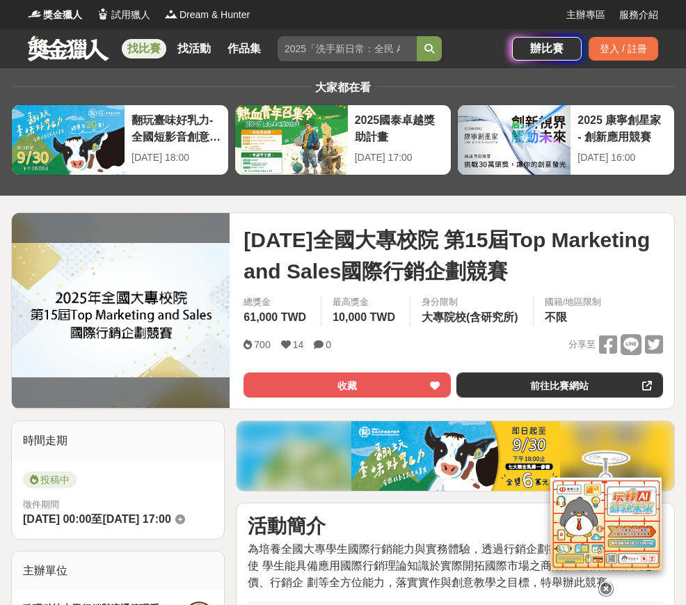
scroll to position [1549, 0]
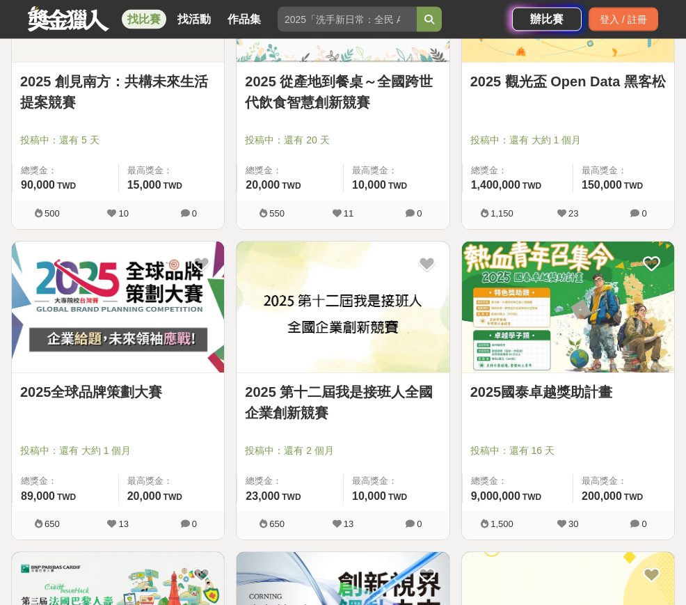
scroll to position [1307, 0]
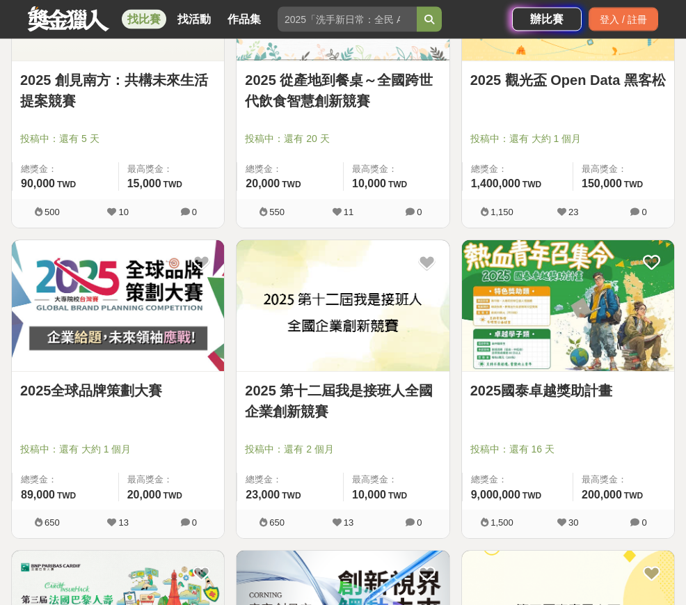
click at [143, 392] on link "2025全球品牌策劃大賽" at bounding box center [118, 391] width 196 height 21
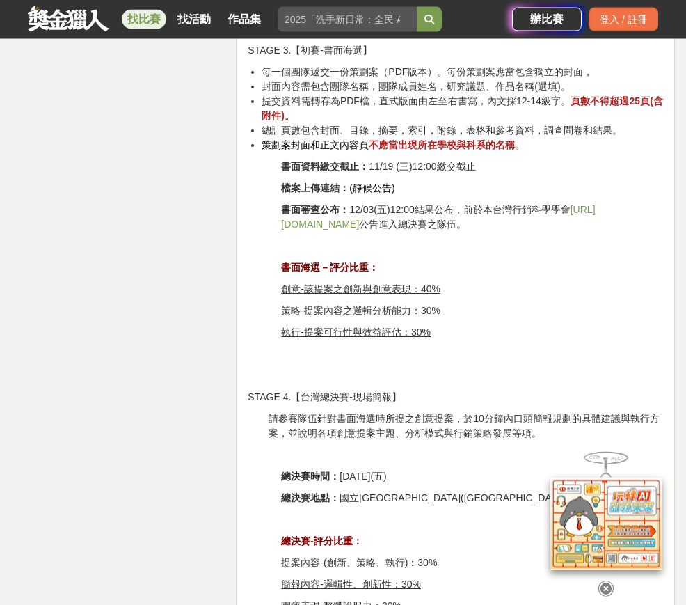
scroll to position [3637, 0]
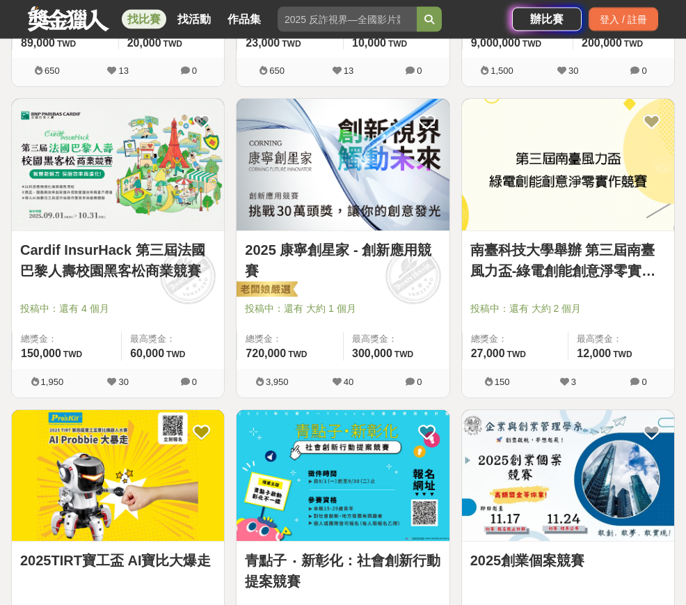
scroll to position [1762, 0]
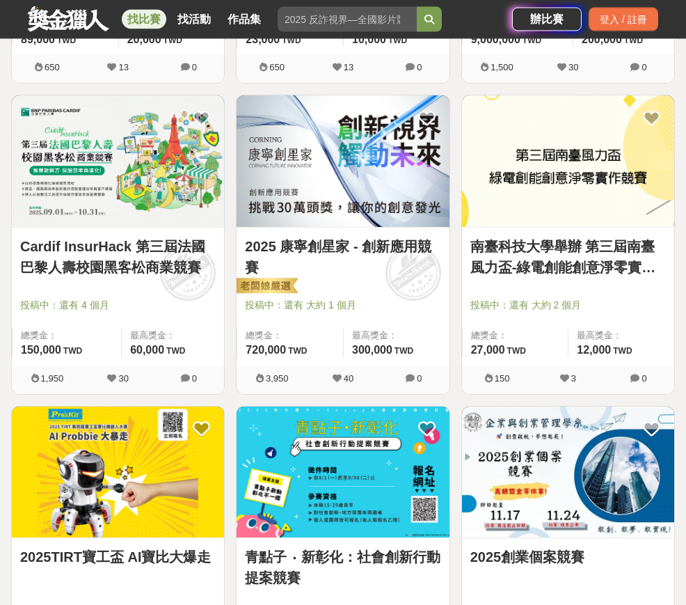
click at [157, 251] on link "Cardif InsurHack 第三屆法國巴黎人壽校園黑客松商業競賽" at bounding box center [118, 258] width 196 height 42
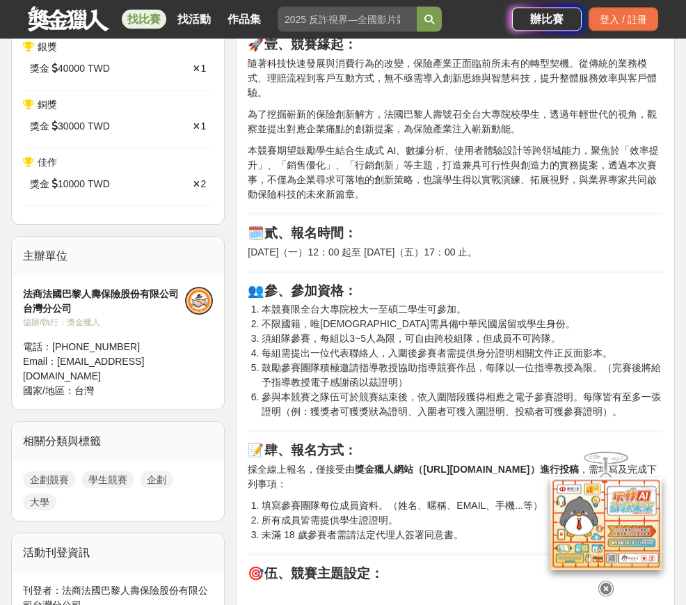
scroll to position [724, 0]
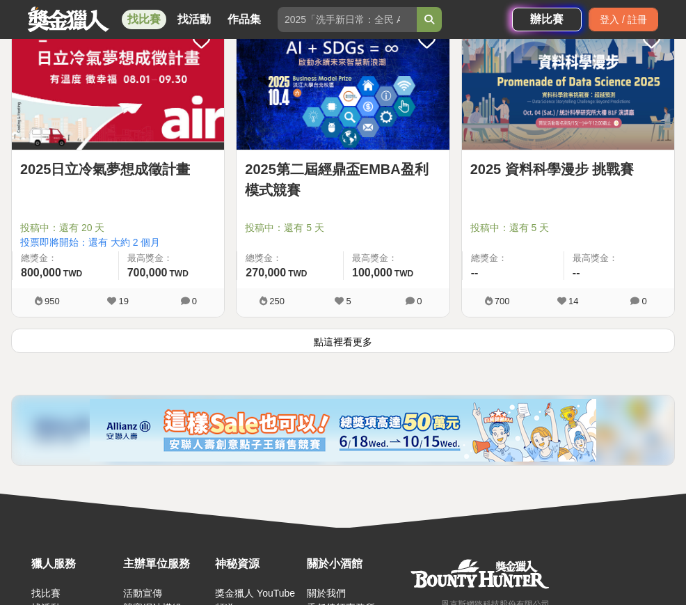
scroll to position [2465, 0]
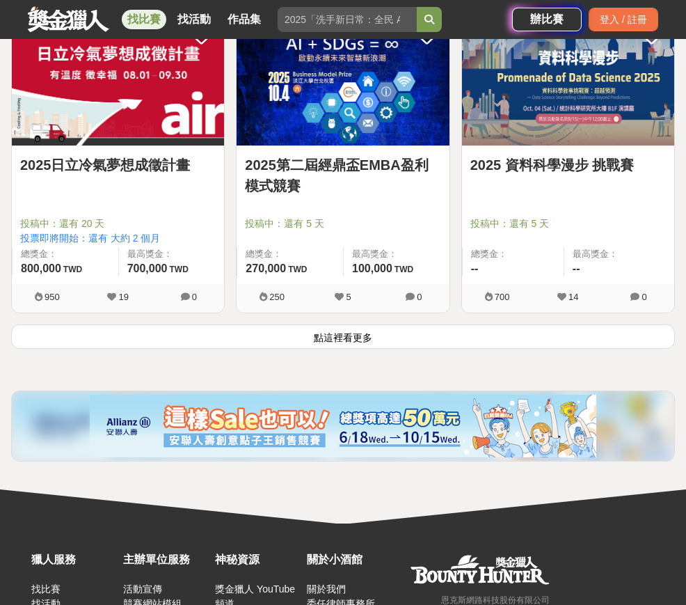
click at [366, 341] on button "點這裡看更多" at bounding box center [343, 336] width 664 height 24
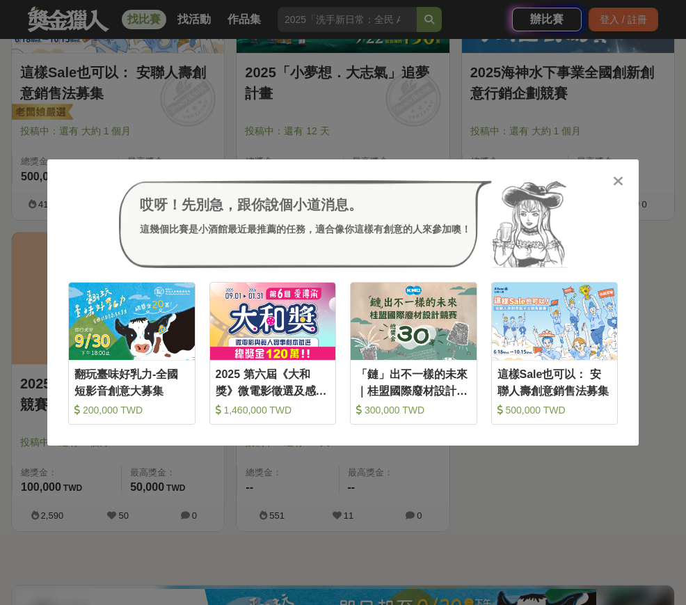
scroll to position [3802, 0]
